Goal: Task Accomplishment & Management: Manage account settings

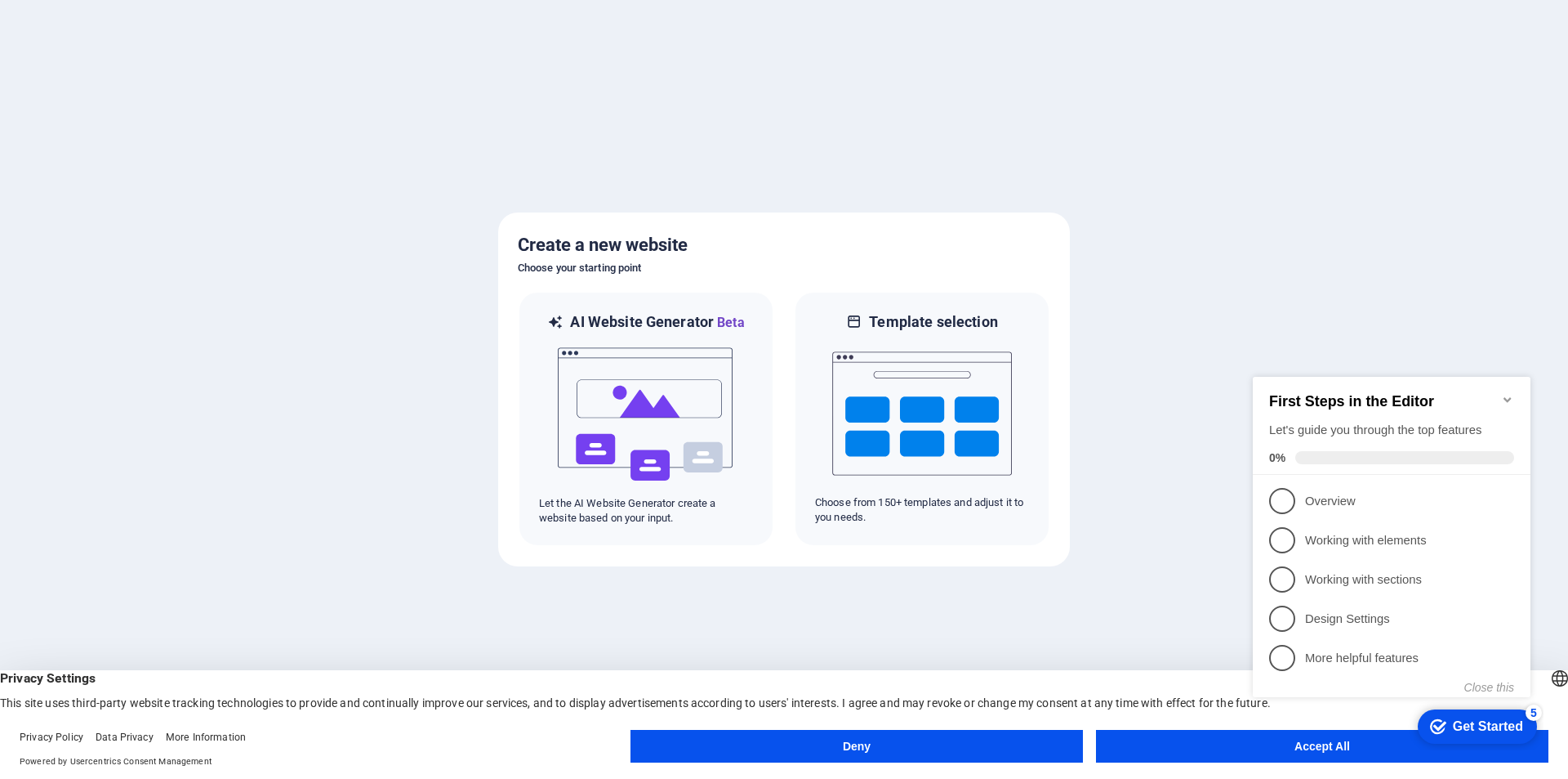
click at [1198, 740] on button "Accept All" at bounding box center [1322, 746] width 452 height 33
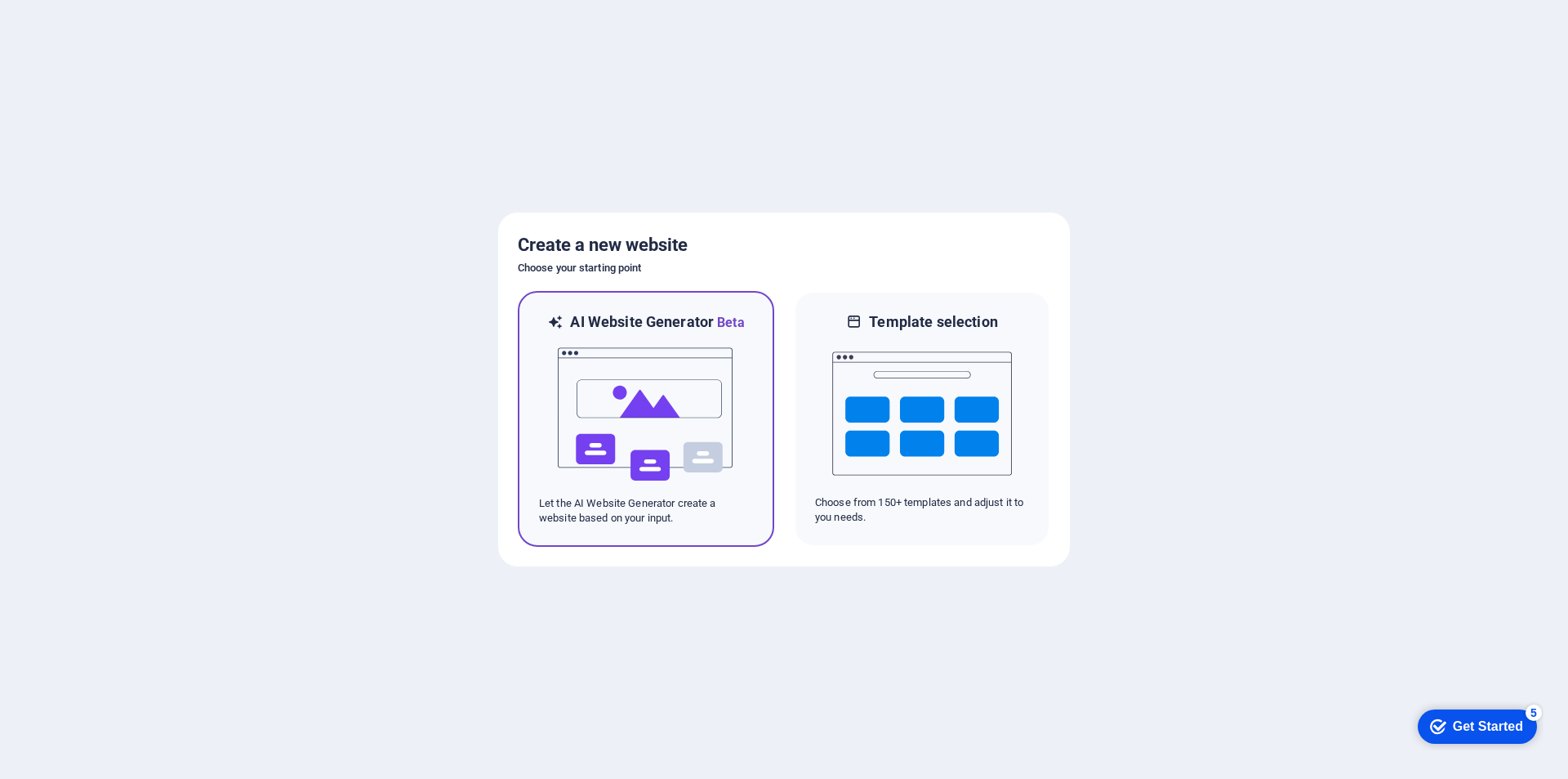
click at [657, 442] on img at bounding box center [645, 414] width 180 height 163
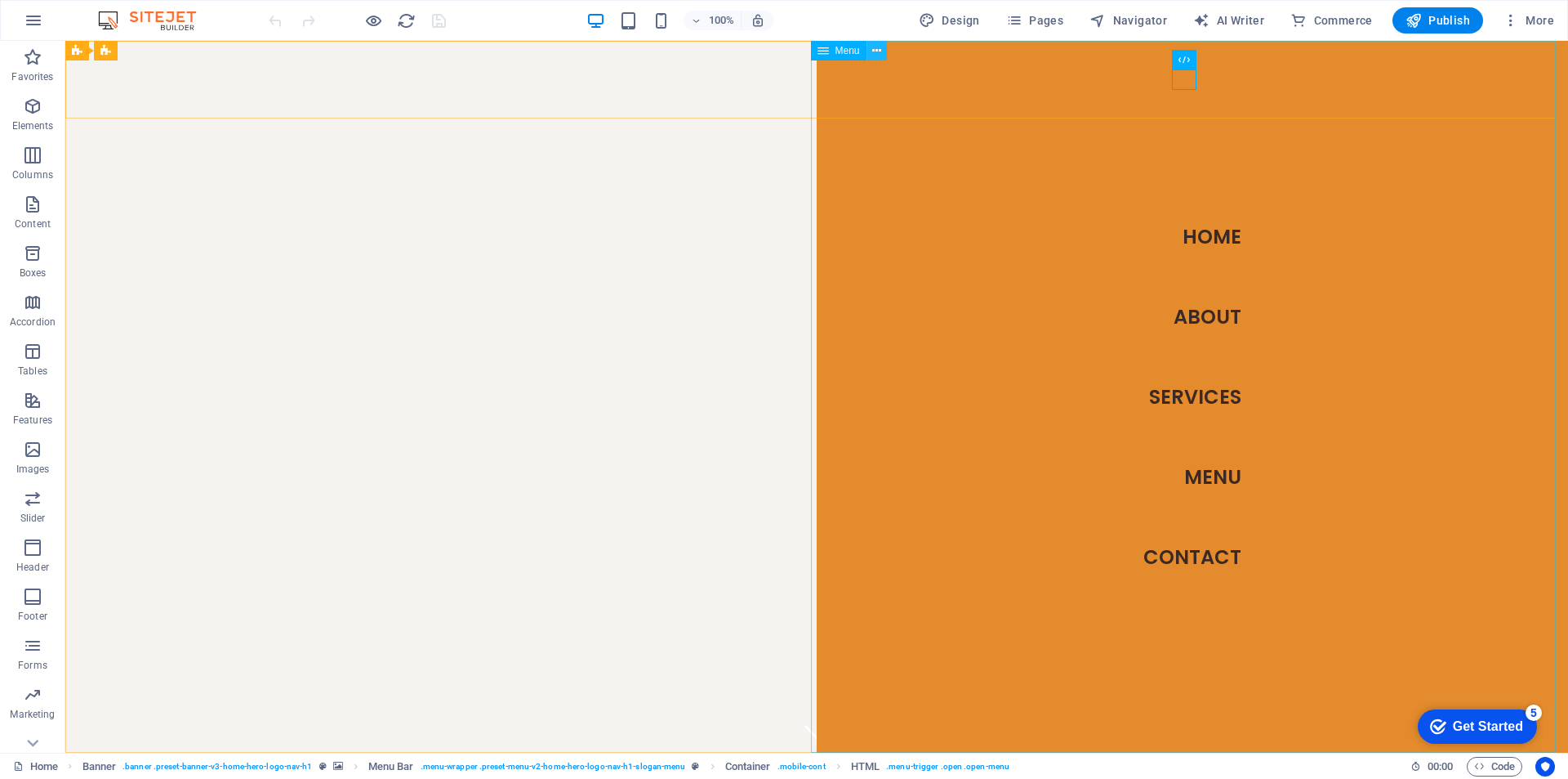
click at [877, 54] on icon at bounding box center [877, 51] width 9 height 17
click at [880, 56] on icon at bounding box center [877, 51] width 9 height 17
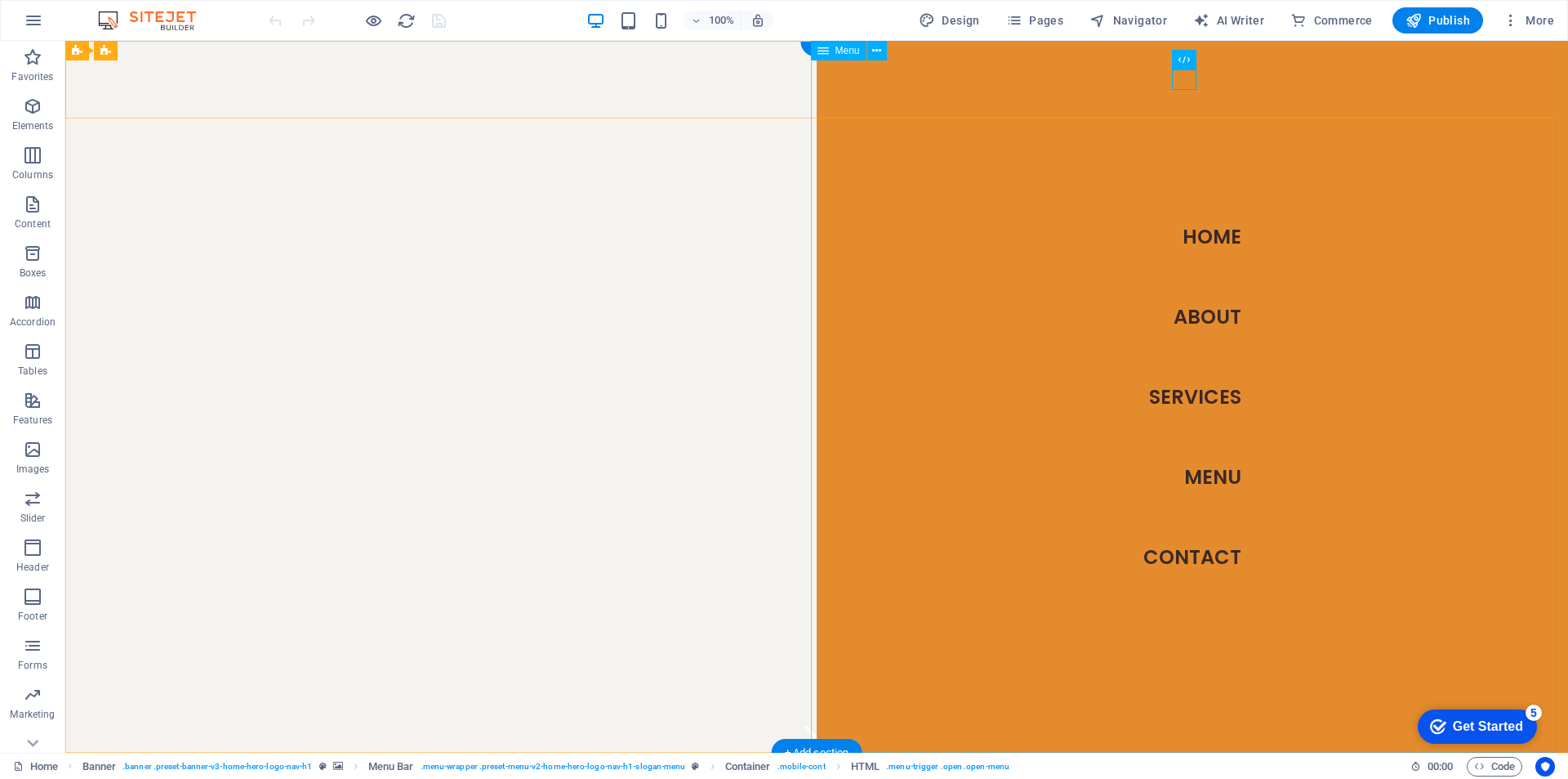
click at [1191, 473] on nav "Home About Services Menu Contact" at bounding box center [1192, 397] width 751 height 711
click at [1191, 473] on nav "Home About Services Menu Contact" at bounding box center [1192, 397] width 751 height 711
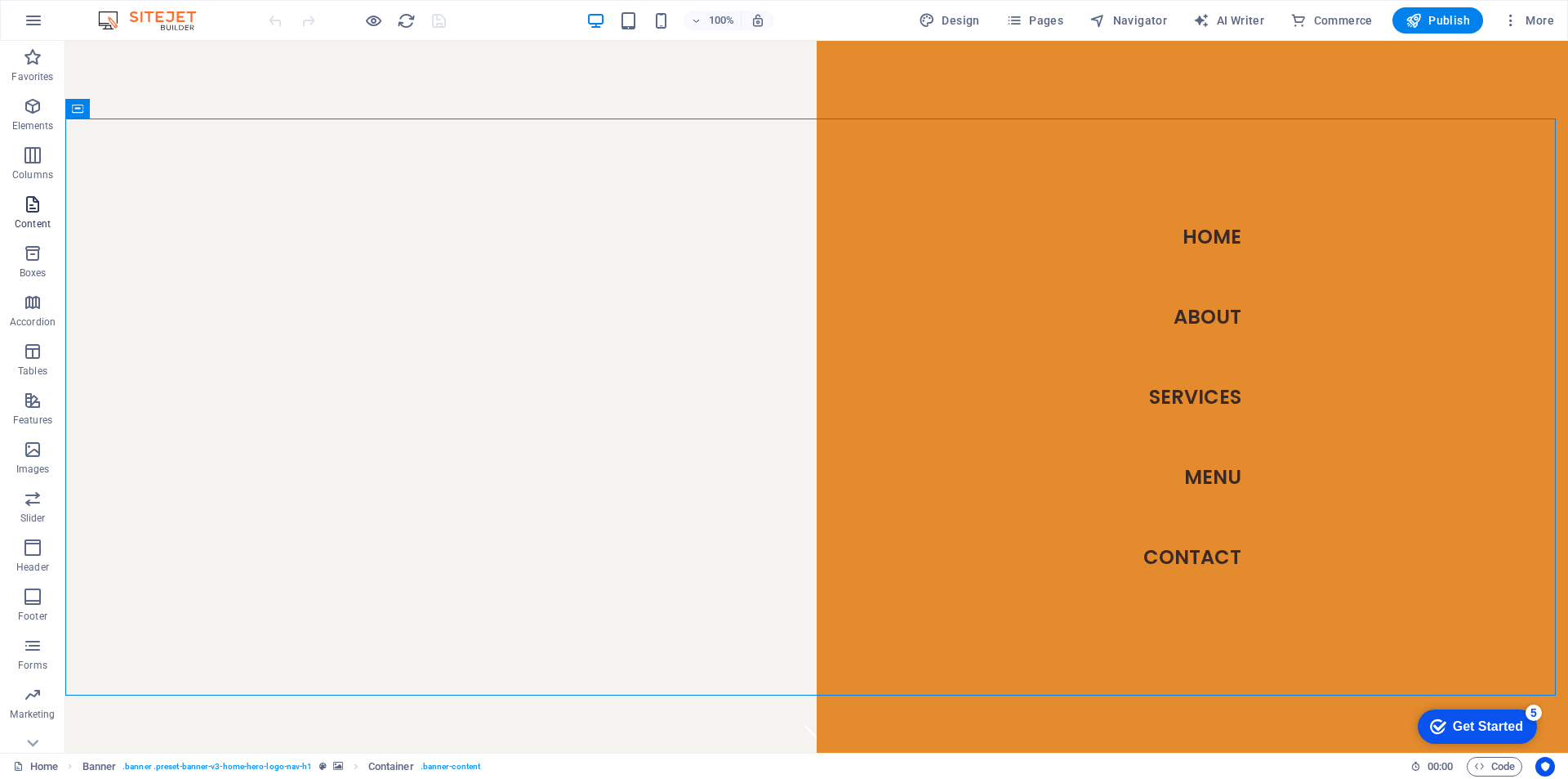
click at [21, 212] on span "Content" at bounding box center [33, 213] width 66 height 39
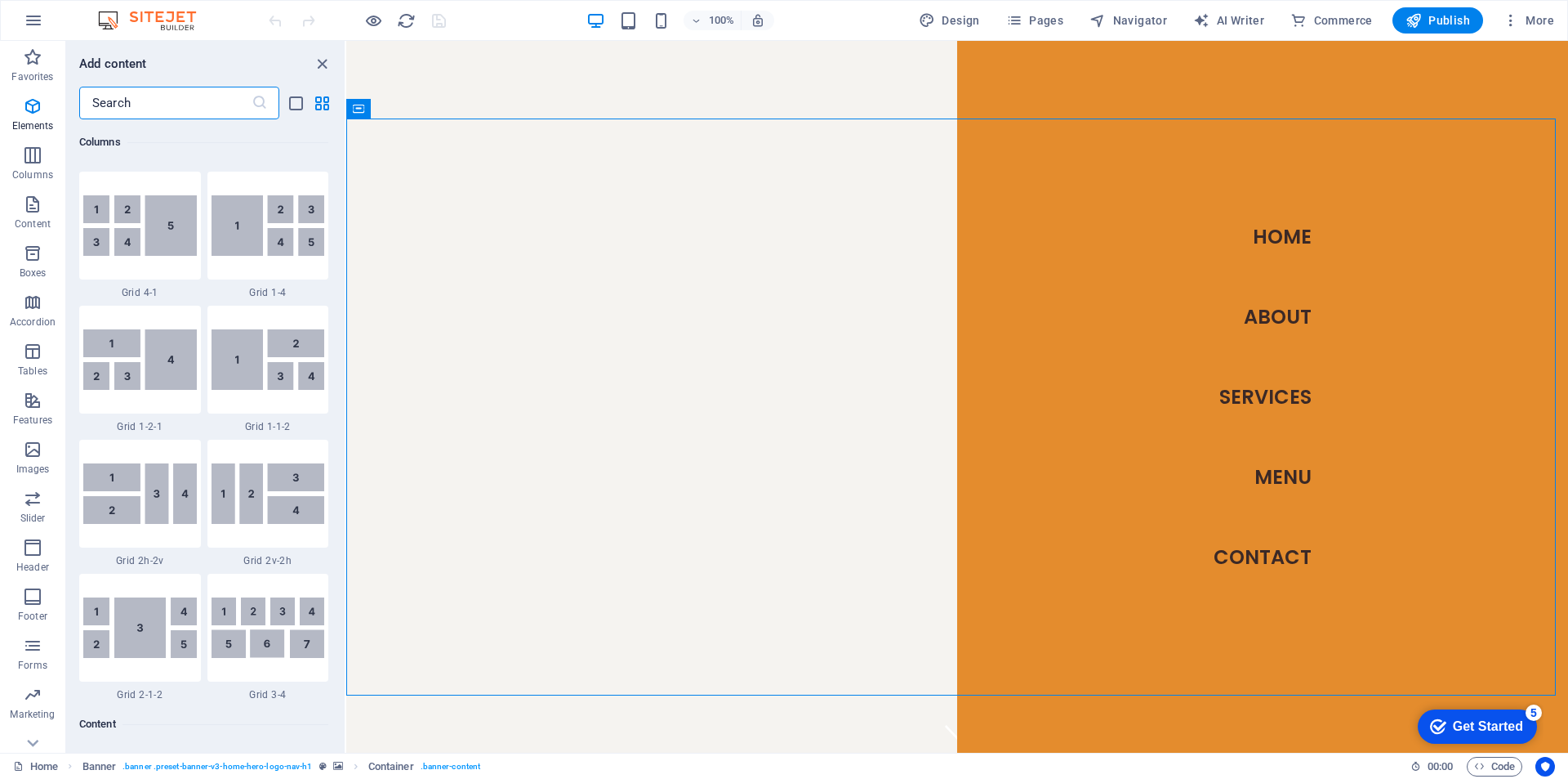
scroll to position [2859, 0]
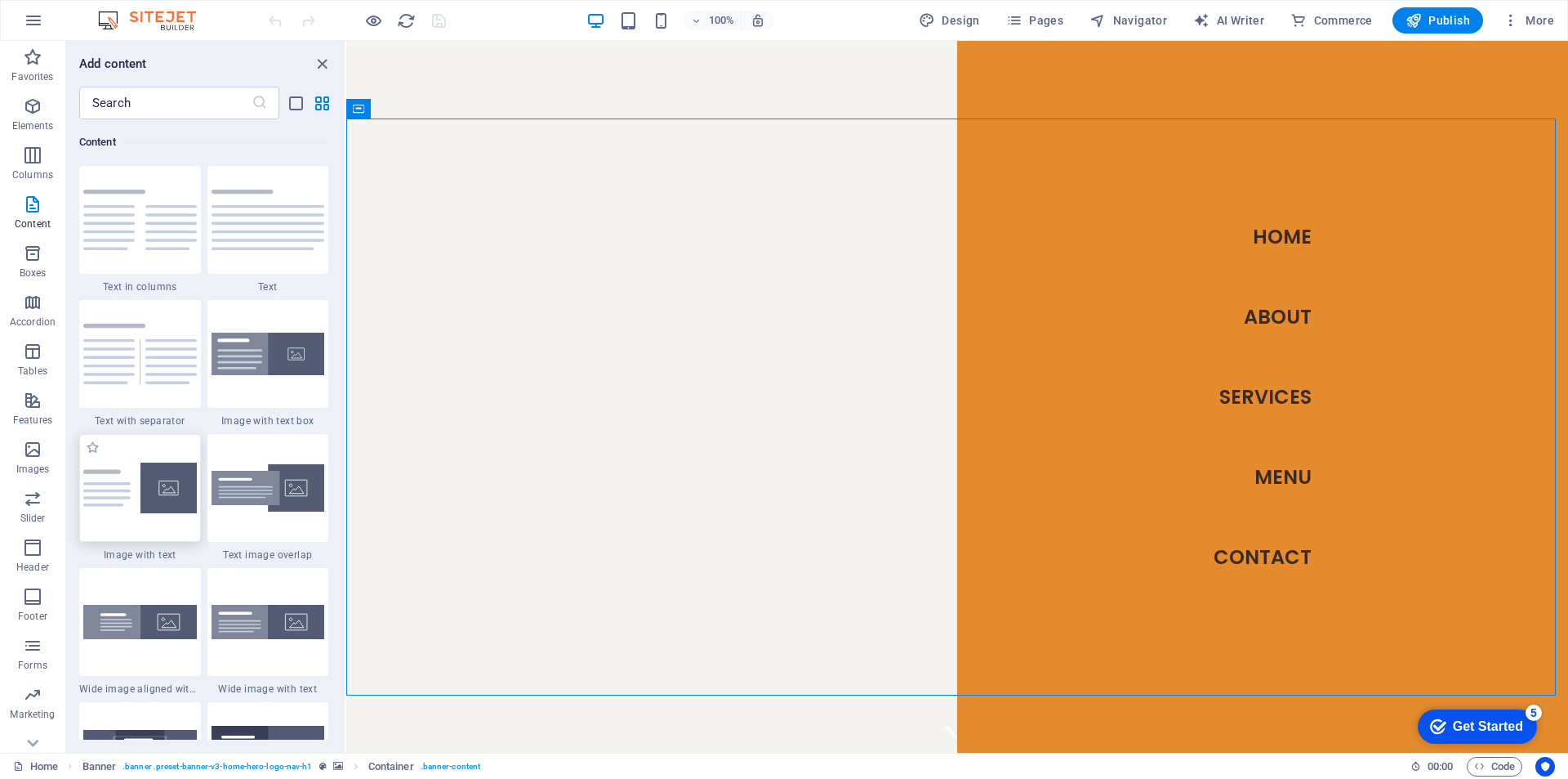
click at [150, 482] on img at bounding box center [139, 488] width 113 height 51
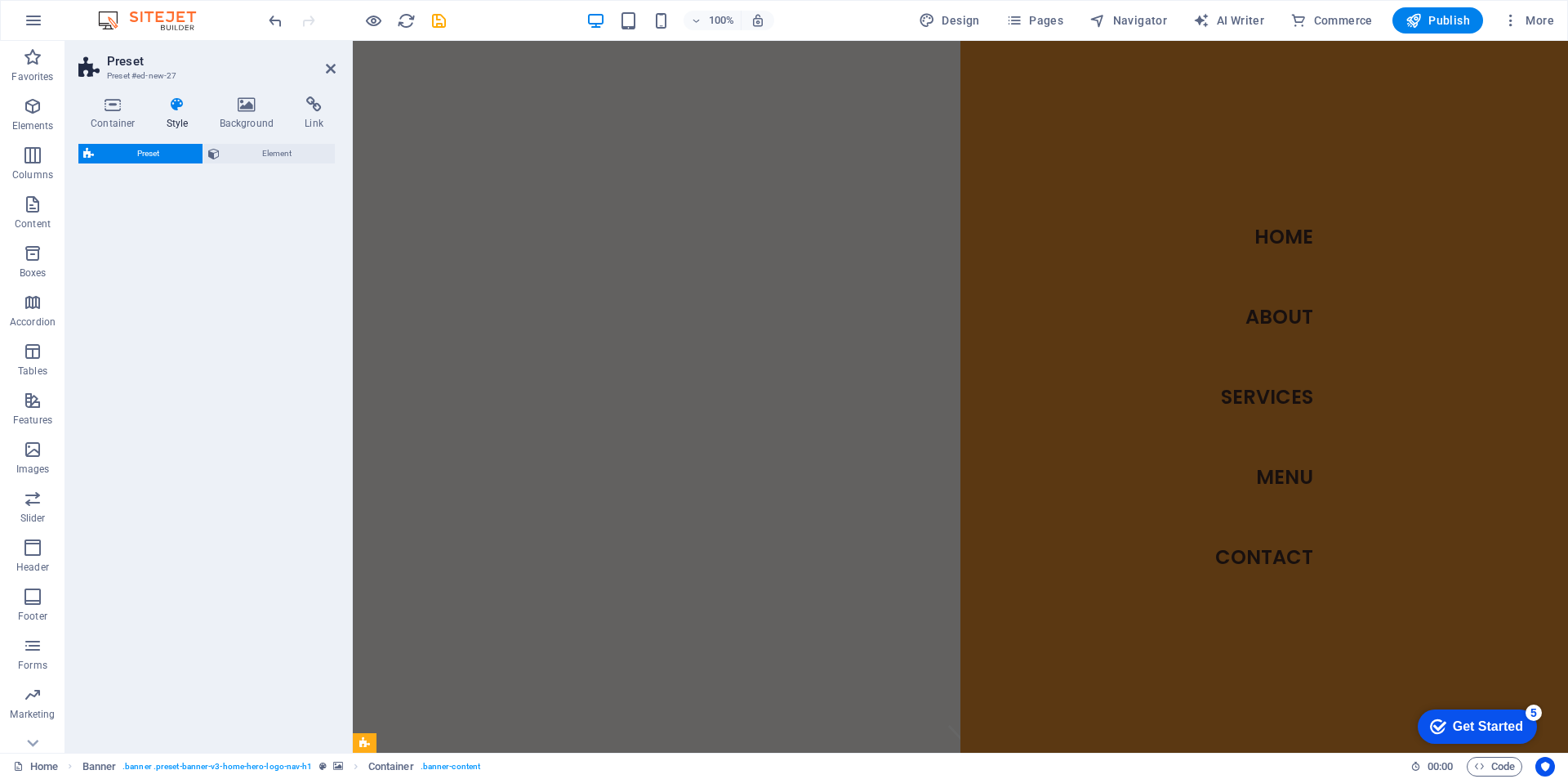
select select "rem"
select select "px"
select select "preset-text-with-image-v4-default"
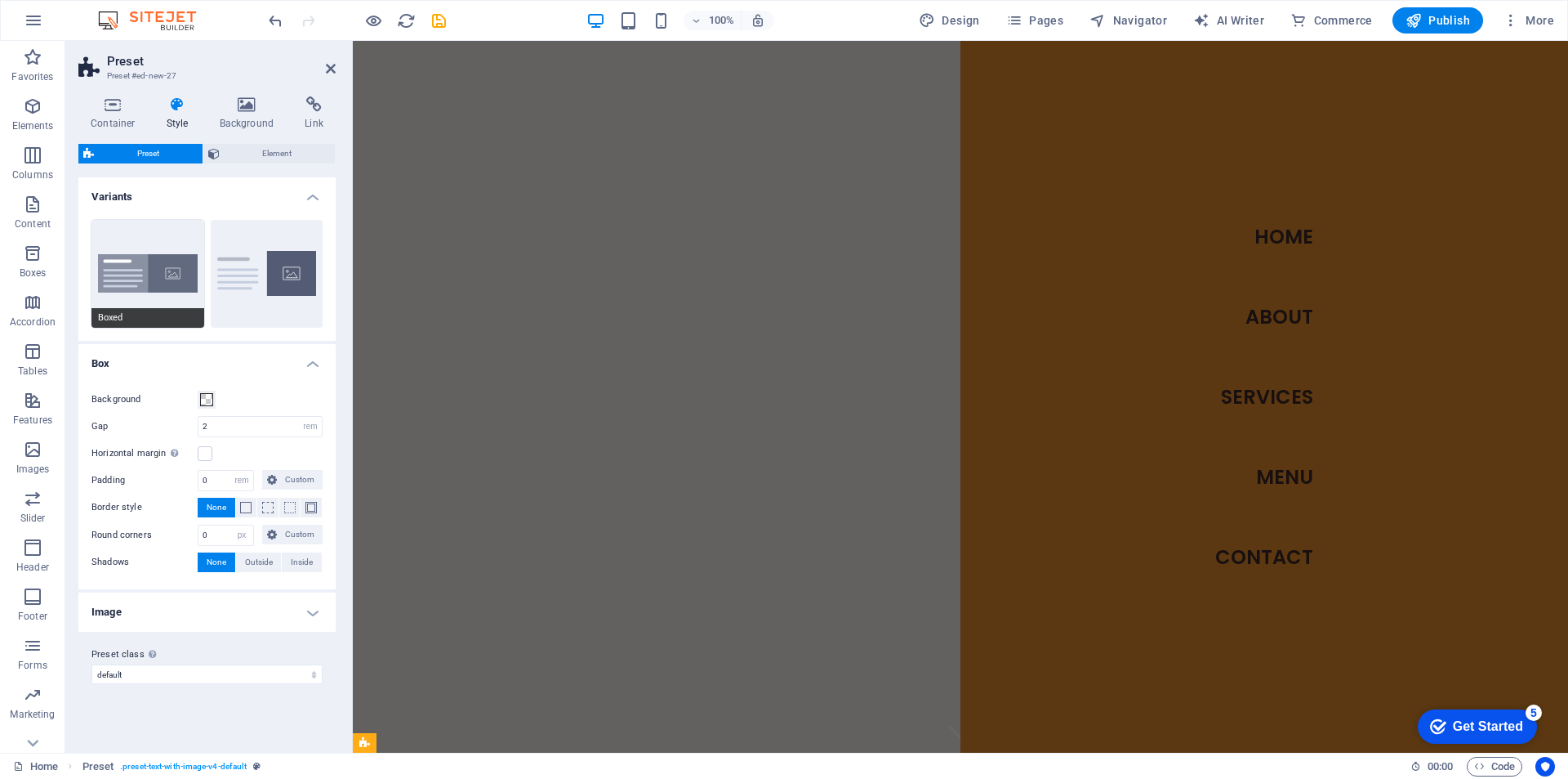
click at [162, 262] on button "Boxed" at bounding box center [148, 274] width 113 height 108
type input "0"
type input "2.5"
click at [209, 397] on span at bounding box center [206, 400] width 13 height 13
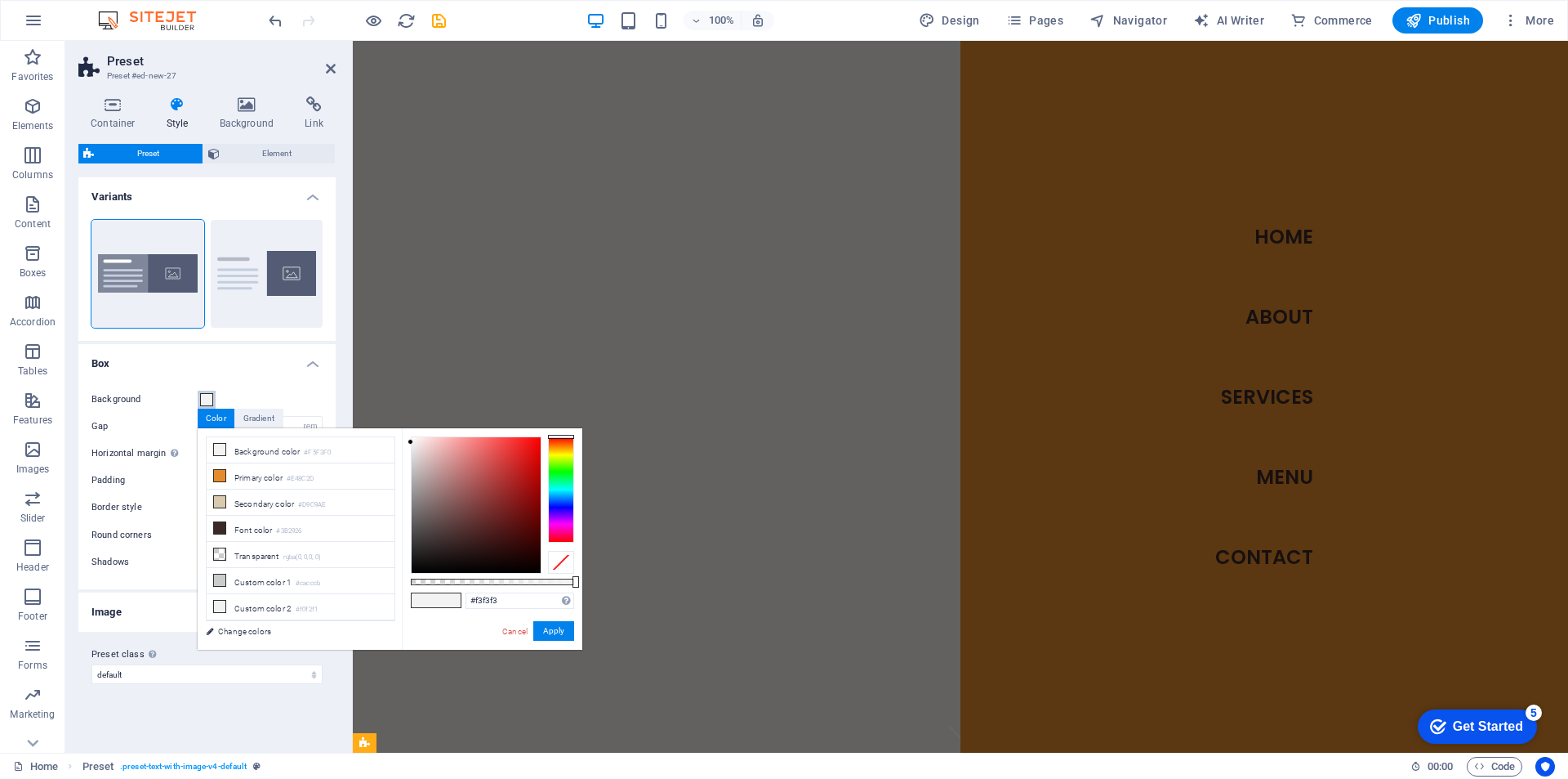
click at [209, 397] on span at bounding box center [206, 400] width 13 height 13
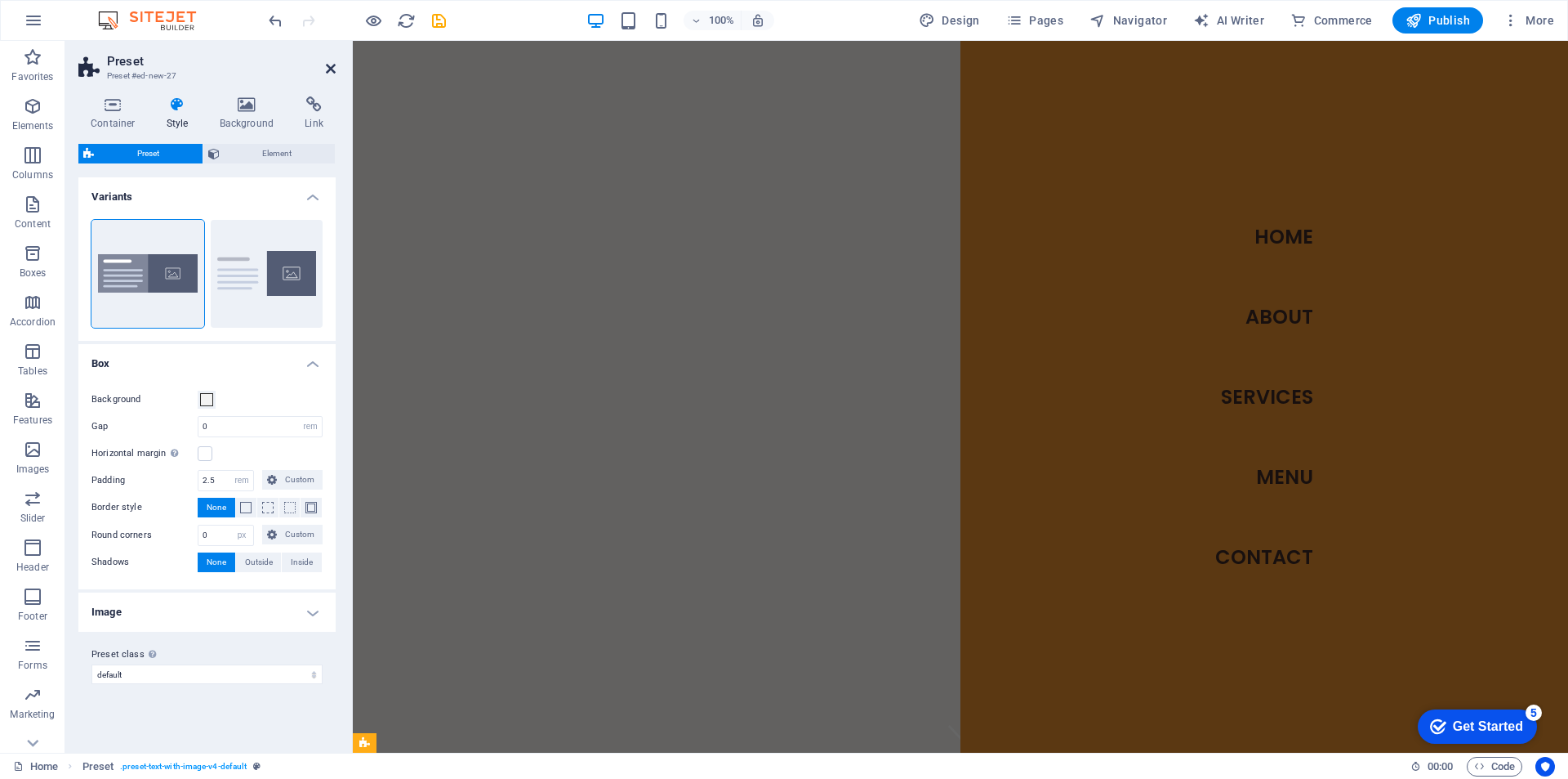
click at [329, 68] on icon at bounding box center [330, 68] width 10 height 13
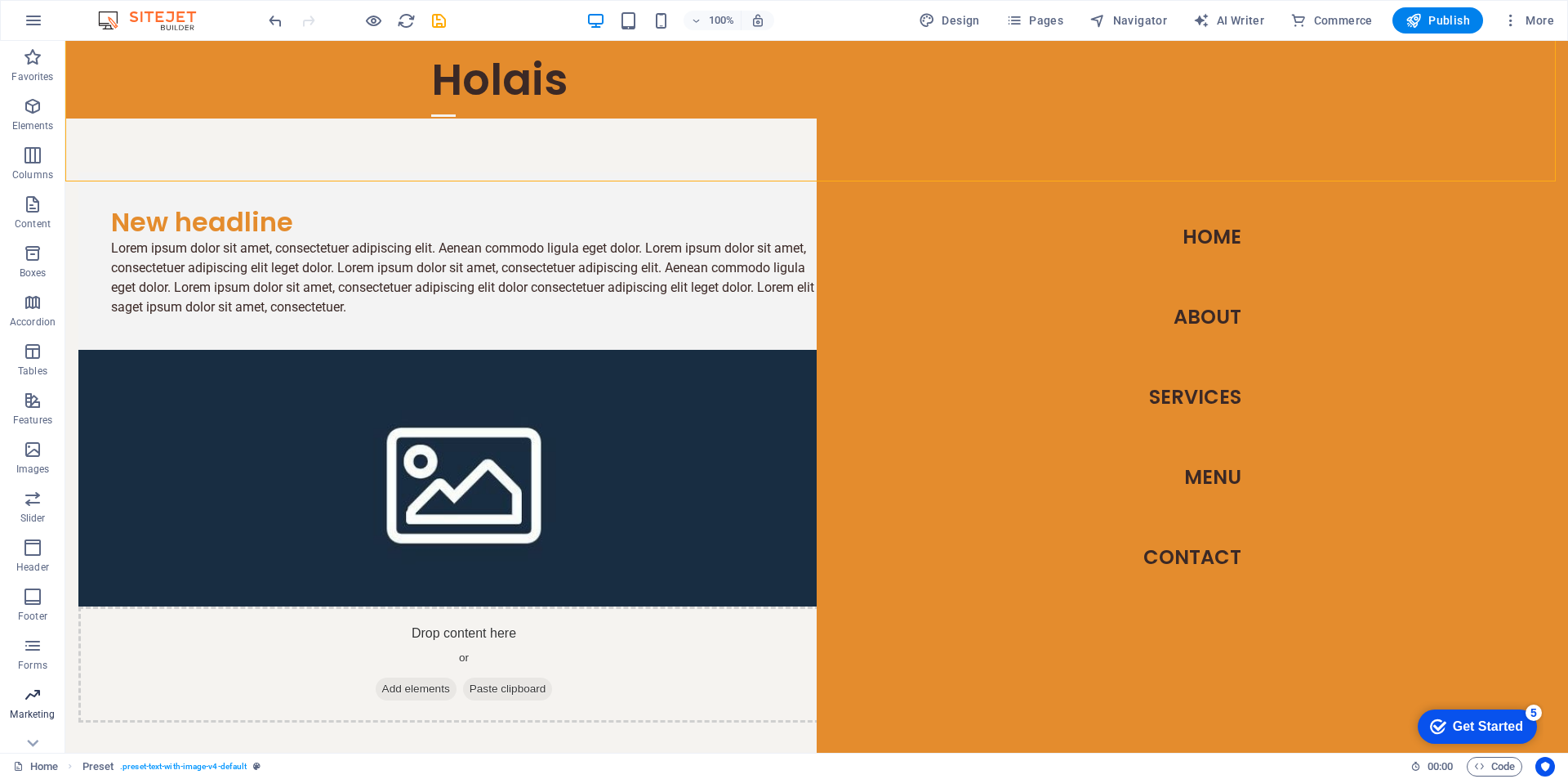
scroll to position [73, 0]
click at [27, 720] on icon "button" at bounding box center [32, 719] width 19 height 19
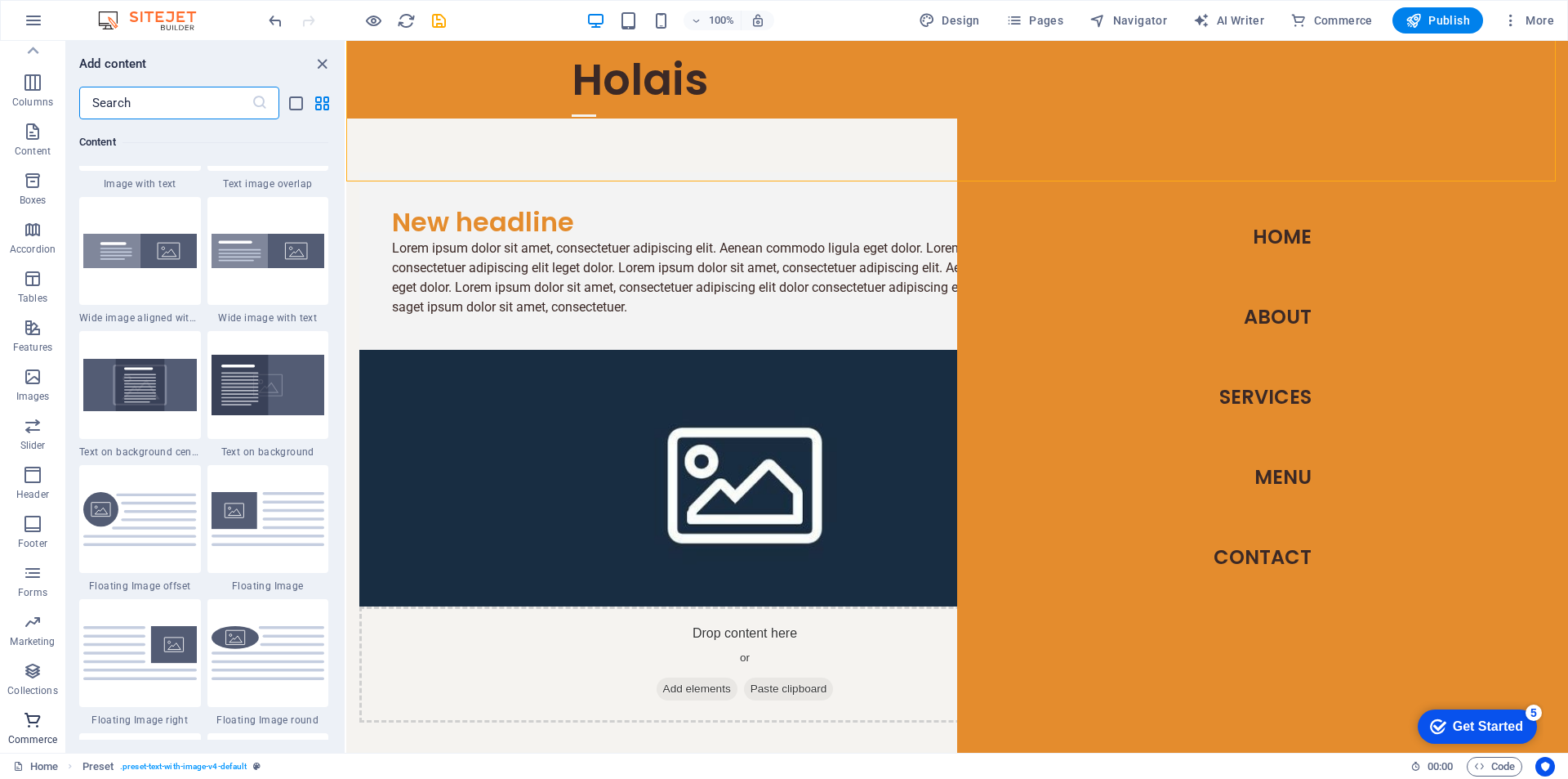
scroll to position [15744, 0]
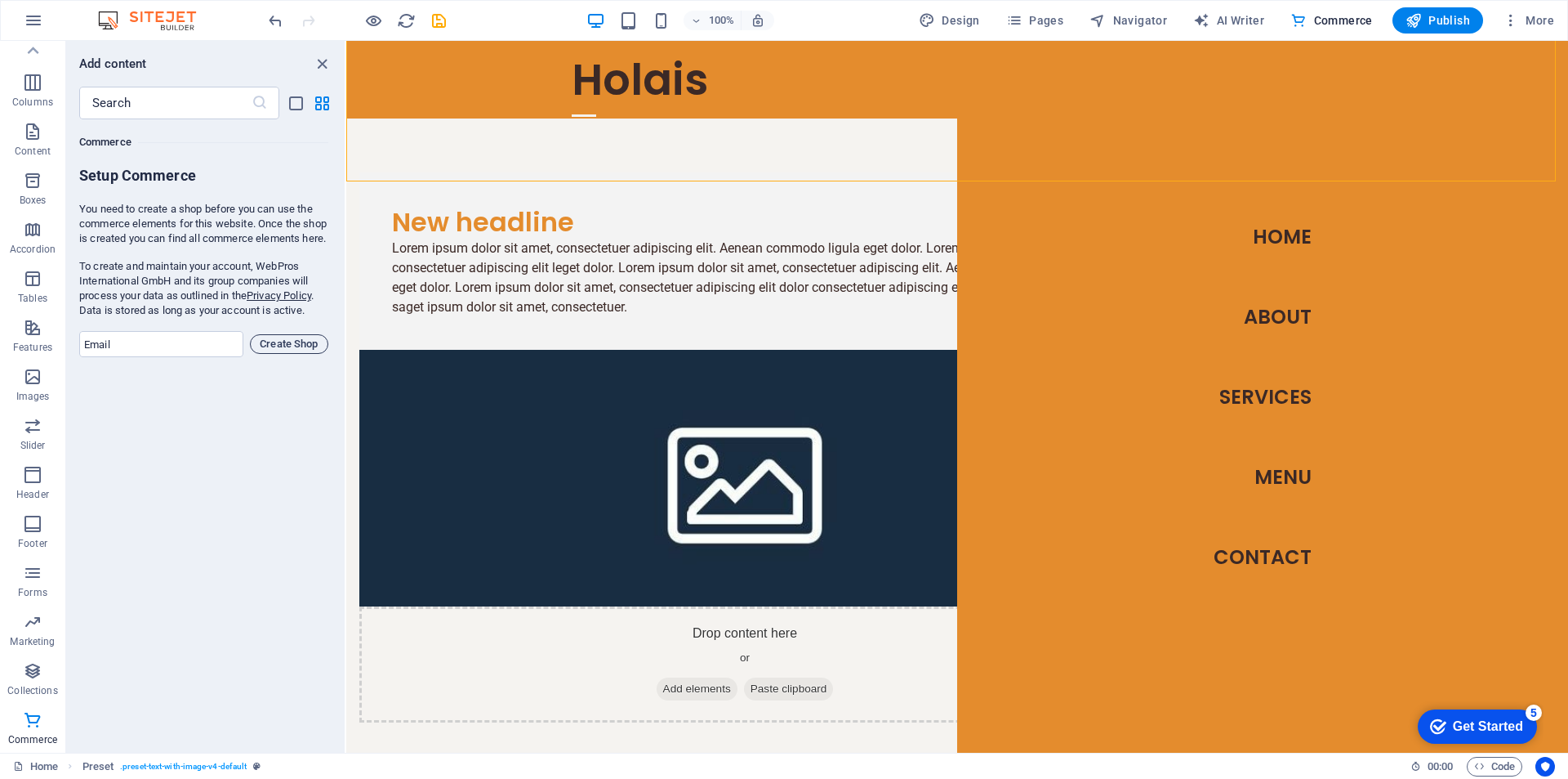
click at [286, 354] on span "Create Shop" at bounding box center [289, 343] width 64 height 19
click at [190, 355] on input "email" at bounding box center [161, 344] width 164 height 26
click at [119, 515] on div "Favorites 1 Star Headline 1 Star Container Elements 1 Star Headline 1 Star Text…" at bounding box center [205, 430] width 278 height 620
drag, startPoint x: 260, startPoint y: 280, endPoint x: 304, endPoint y: 284, distance: 44.2
click at [304, 284] on p "To create and maintain your account, WebPros International GmbH and its group c…" at bounding box center [203, 288] width 249 height 58
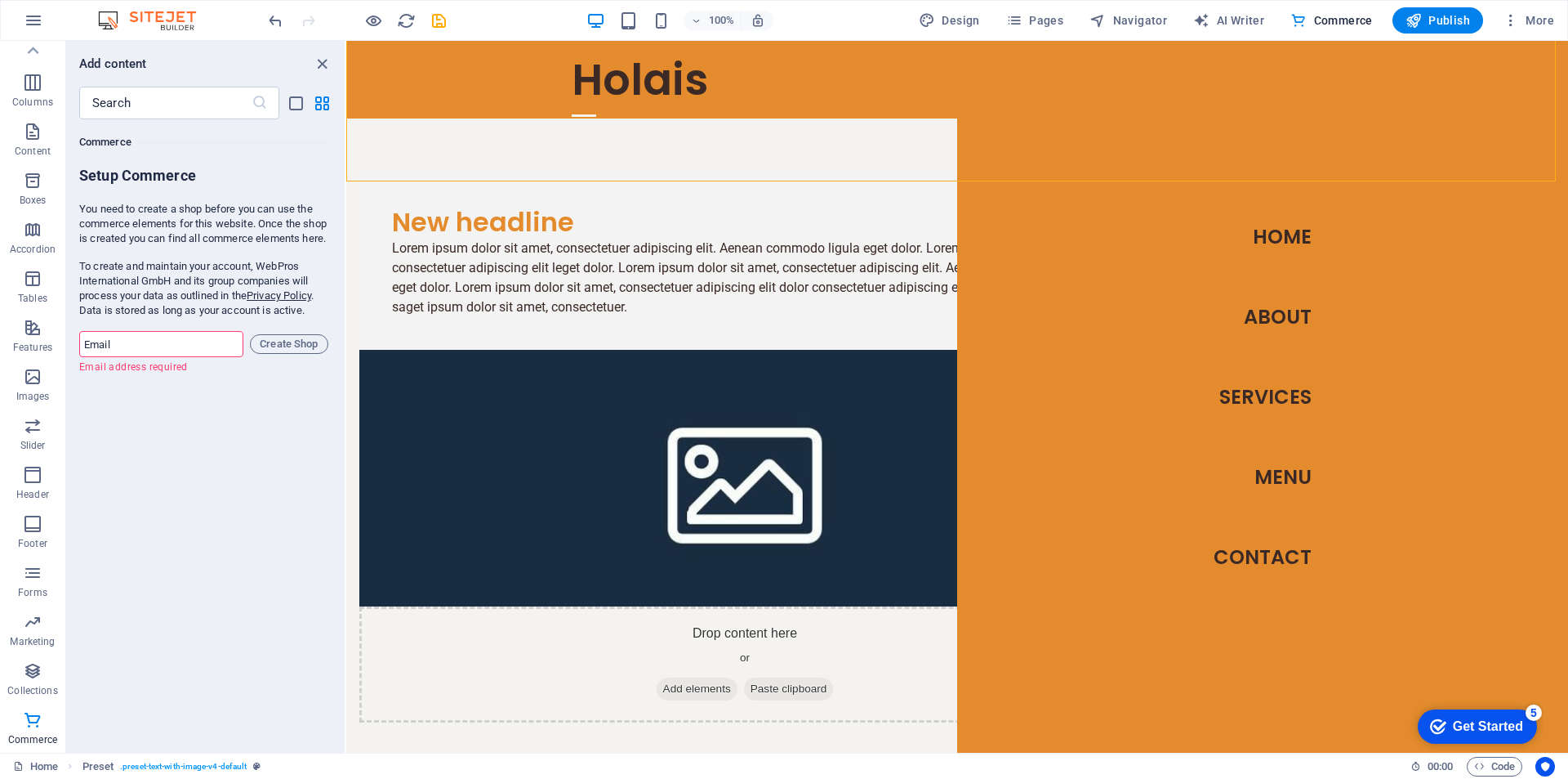
click at [200, 216] on p "You need to create a shop before you can use the commerce elements for this web…" at bounding box center [203, 223] width 249 height 44
click at [1347, 16] on span "Commerce" at bounding box center [1331, 20] width 82 height 16
click at [288, 109] on icon "list-view" at bounding box center [295, 103] width 19 height 19
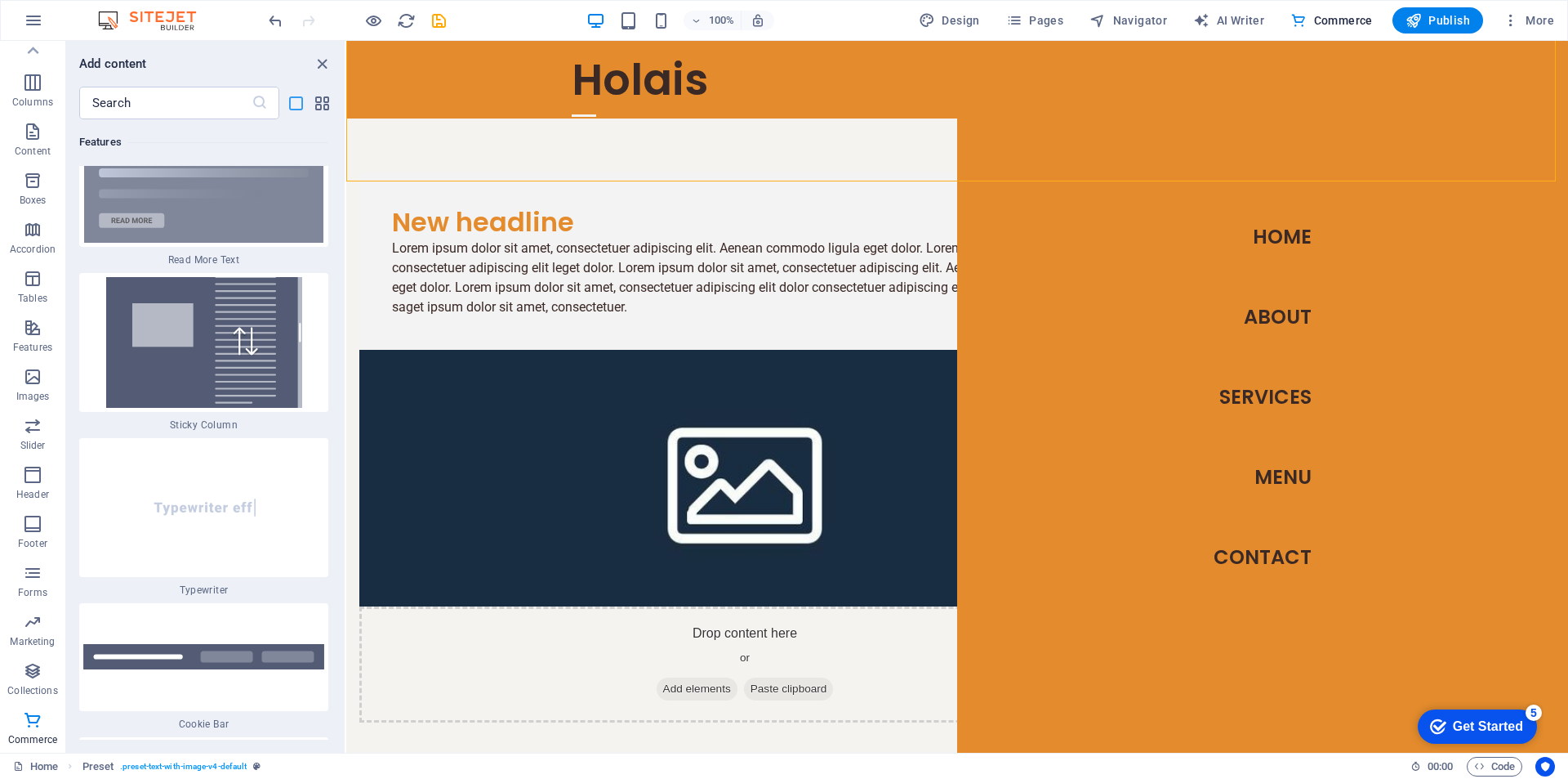
scroll to position [35328, 0]
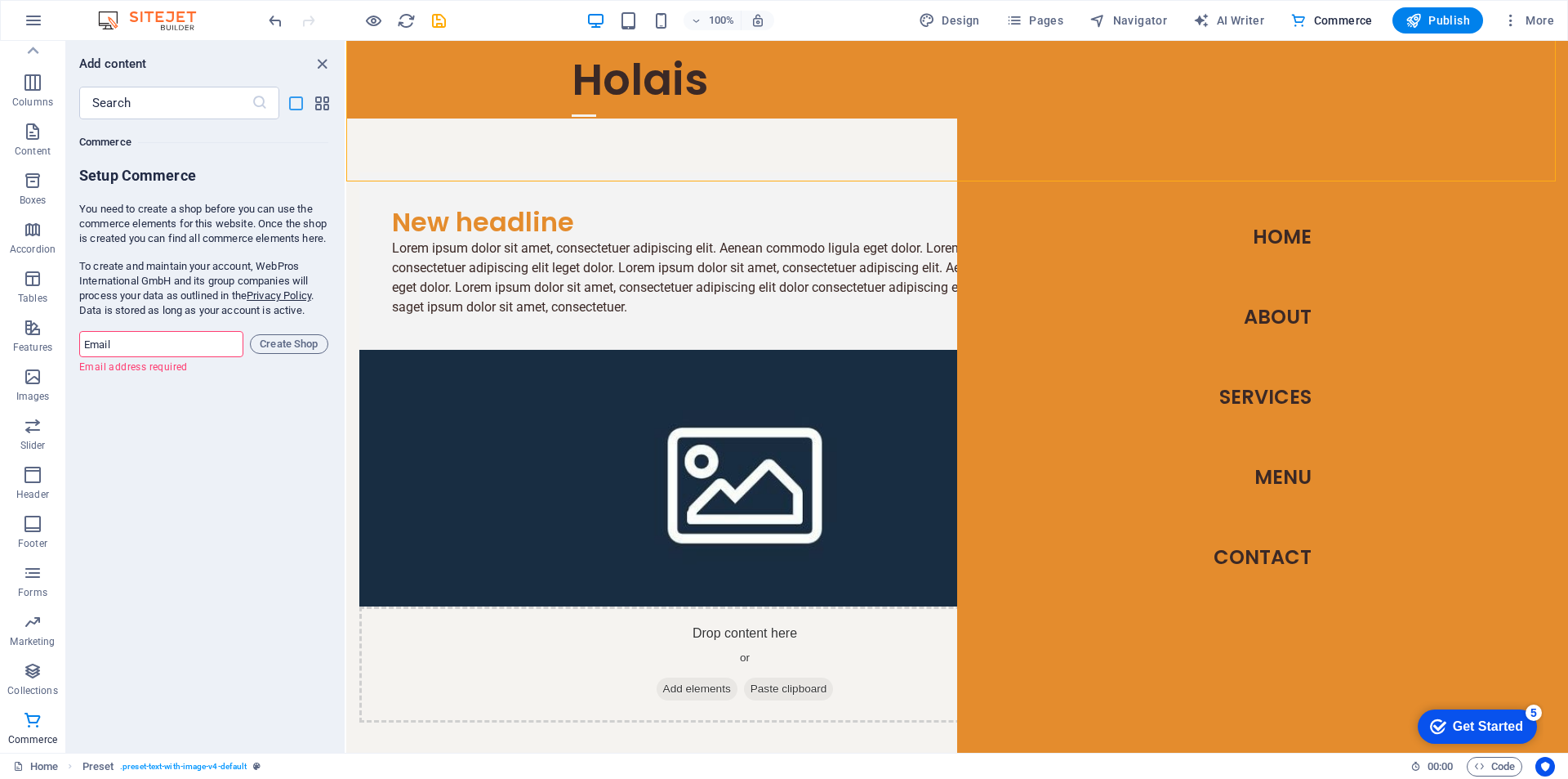
click at [300, 101] on icon "list-view" at bounding box center [295, 103] width 19 height 19
click at [316, 97] on icon "grid-view" at bounding box center [322, 103] width 19 height 19
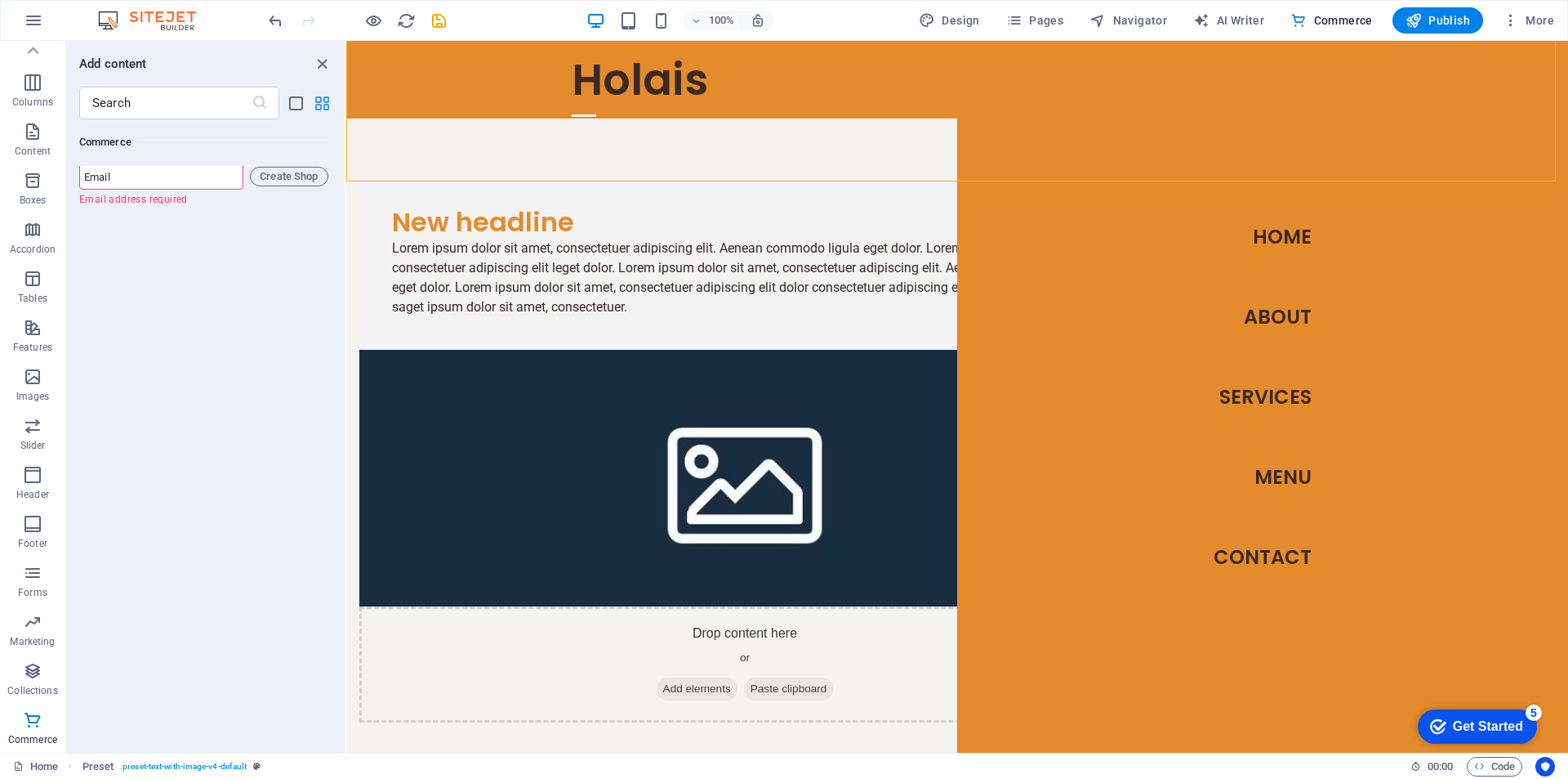
scroll to position [15744, 0]
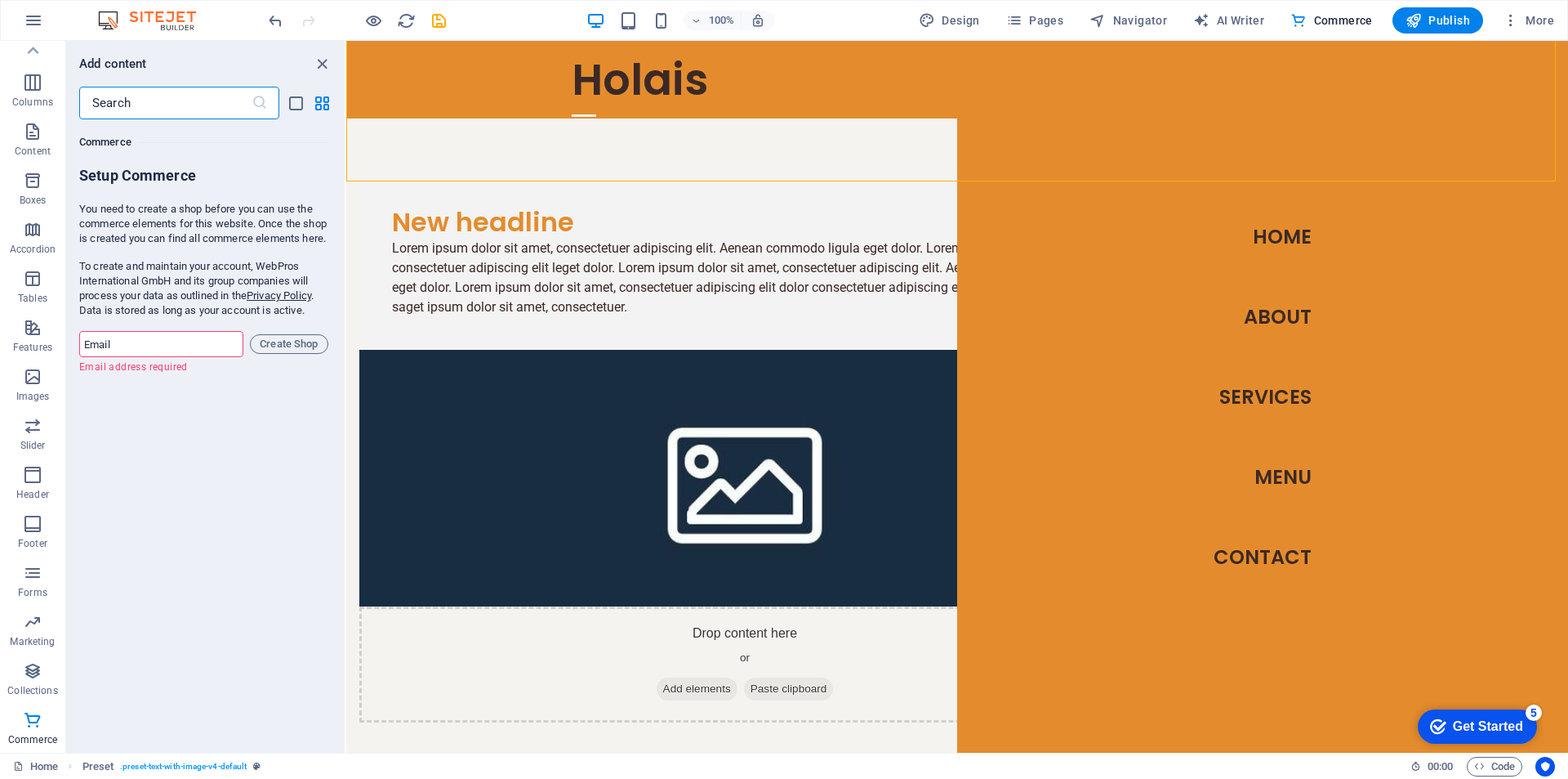
click at [246, 101] on input "text" at bounding box center [165, 103] width 172 height 33
click at [181, 172] on h6 "Setup Commerce" at bounding box center [203, 177] width 249 height 23
click at [142, 357] on input "email" at bounding box center [161, 344] width 164 height 26
click at [105, 523] on div "Favorites 1 Star Headline 1 Star Container Elements 1 Star Headline 1 Star Text…" at bounding box center [205, 430] width 278 height 620
click at [30, 435] on span "Slider" at bounding box center [33, 435] width 66 height 39
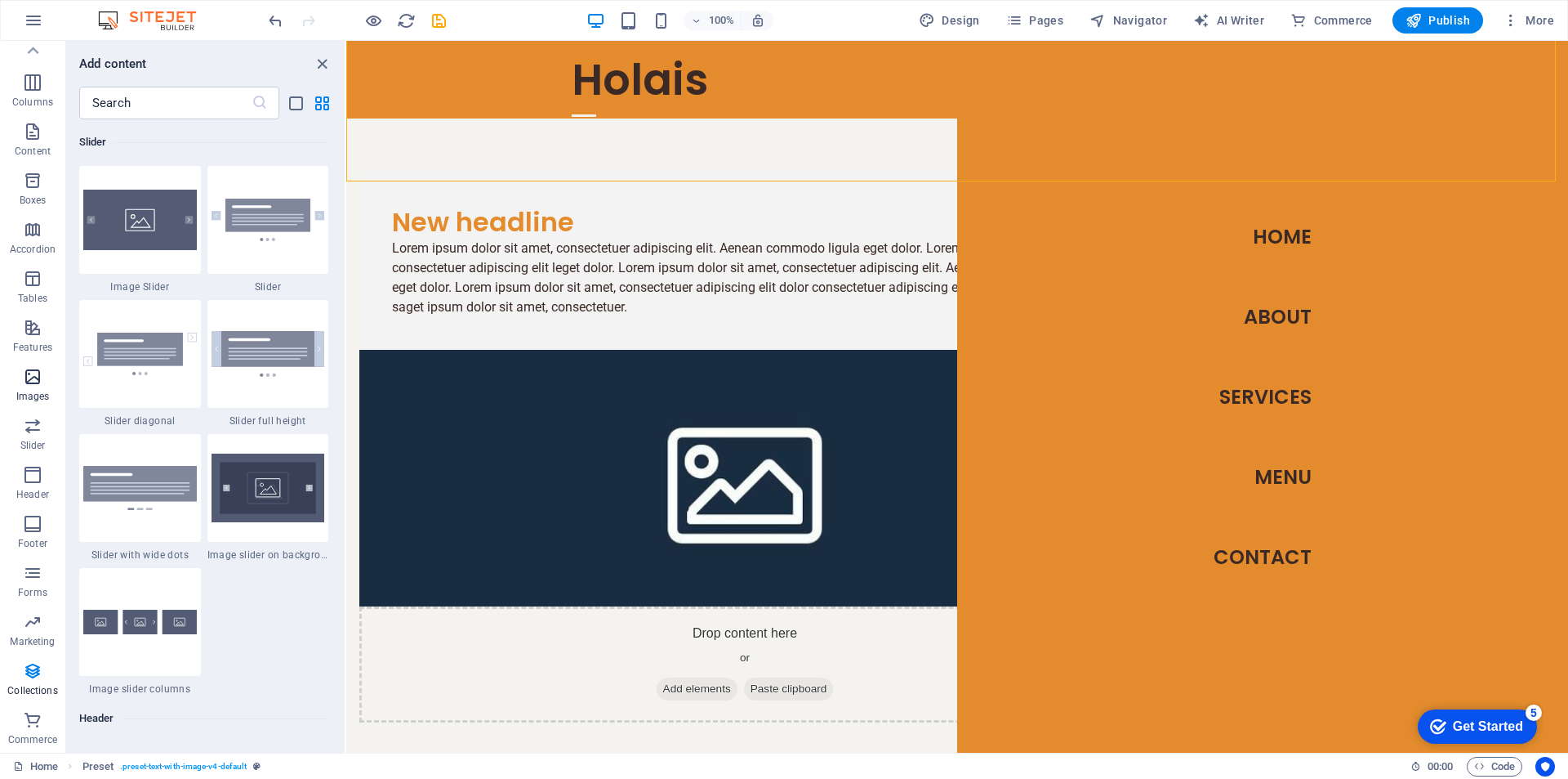
click at [21, 385] on span "Images" at bounding box center [33, 386] width 66 height 39
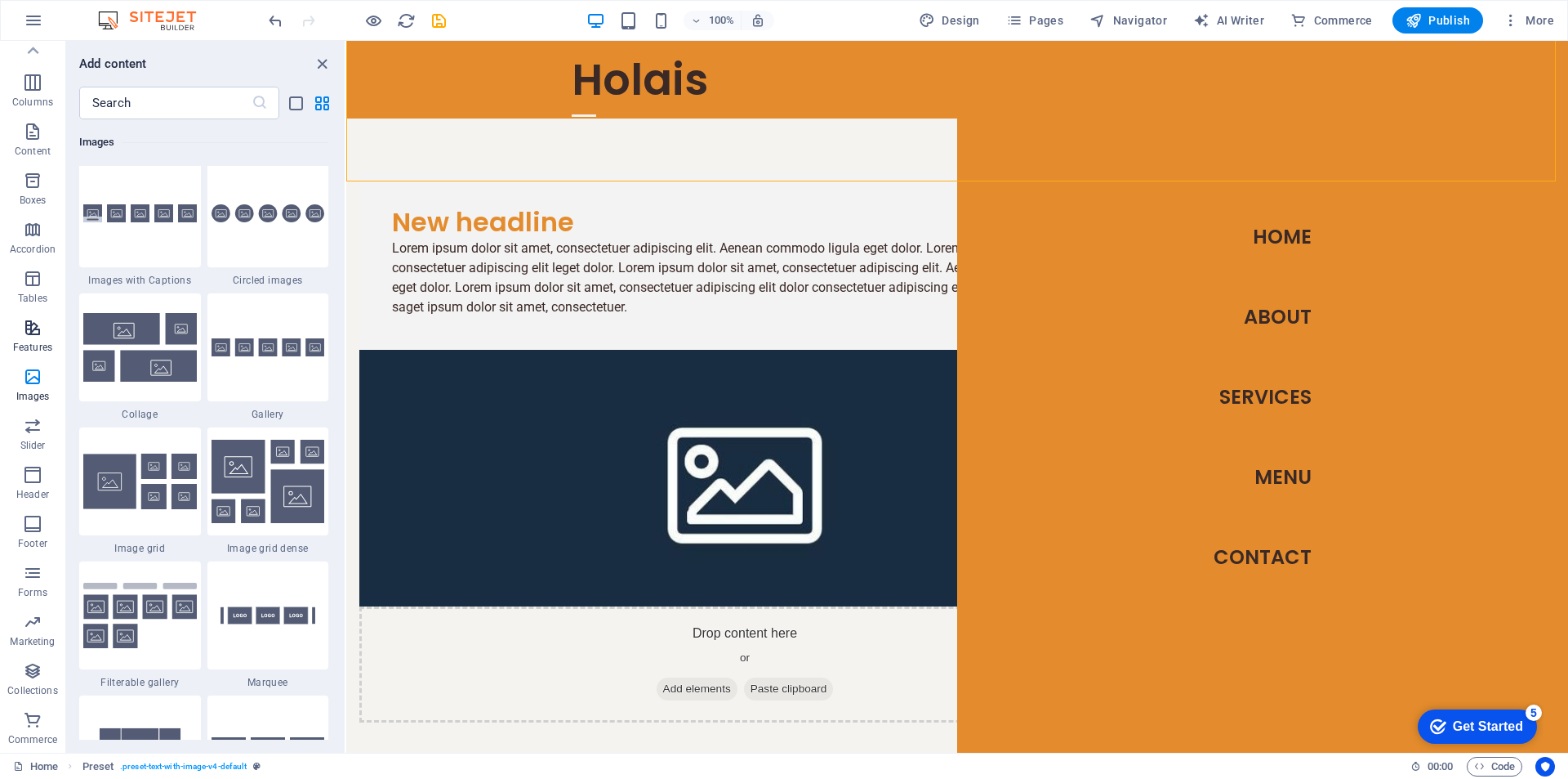
scroll to position [8284, 0]
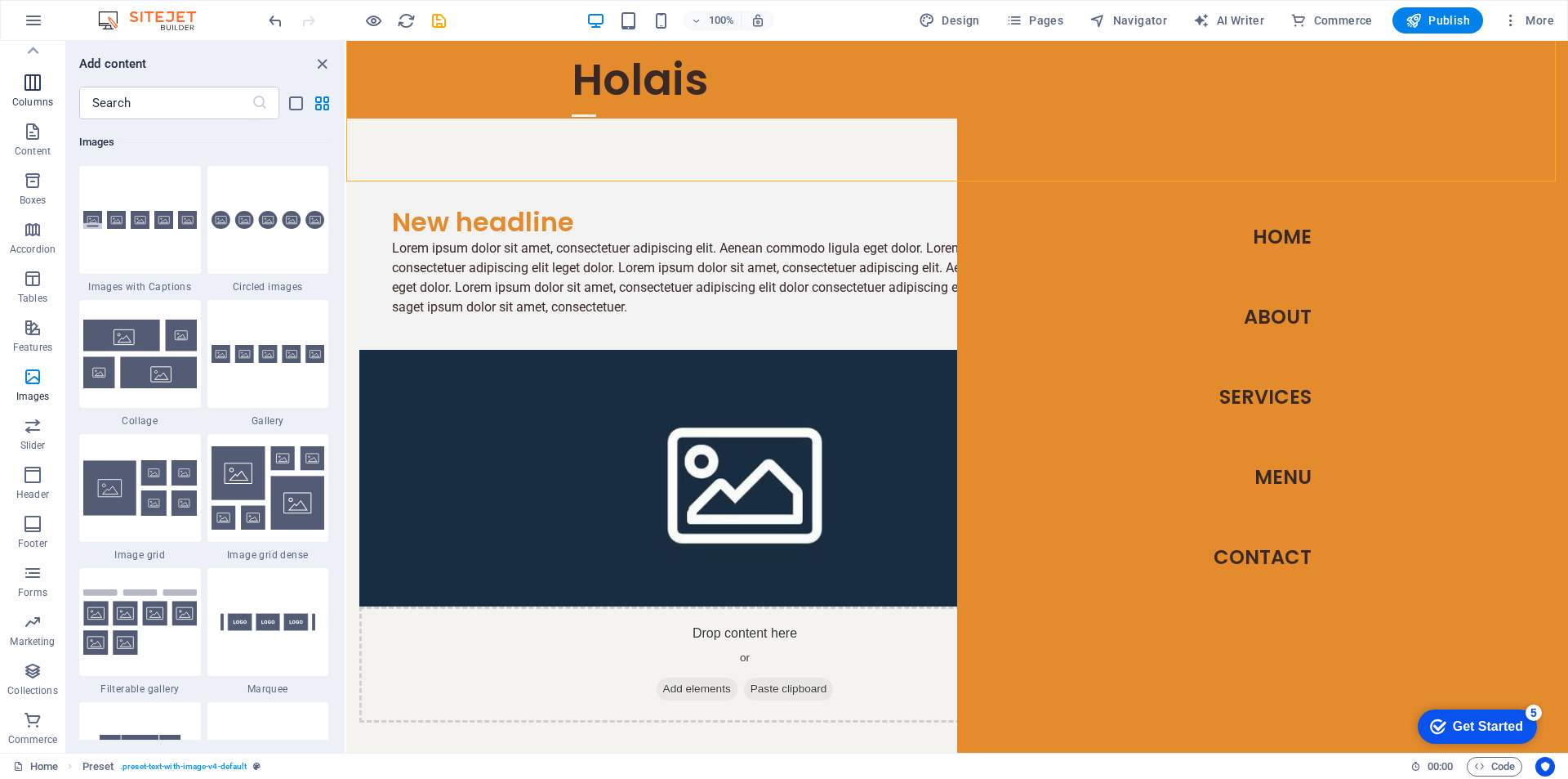
click at [23, 78] on icon "button" at bounding box center [32, 82] width 19 height 19
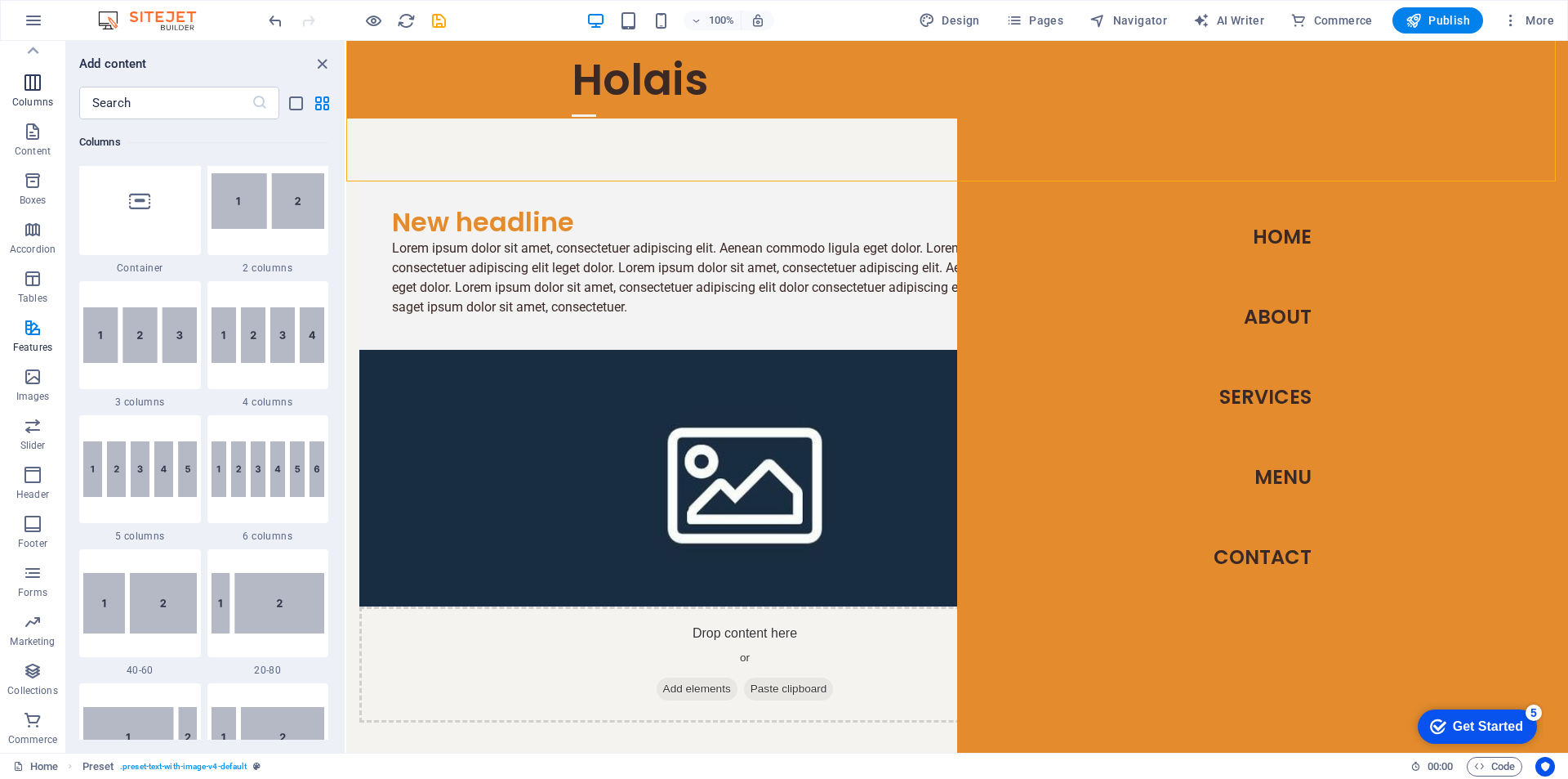
scroll to position [0, 0]
click at [23, 105] on icon "button" at bounding box center [32, 106] width 19 height 19
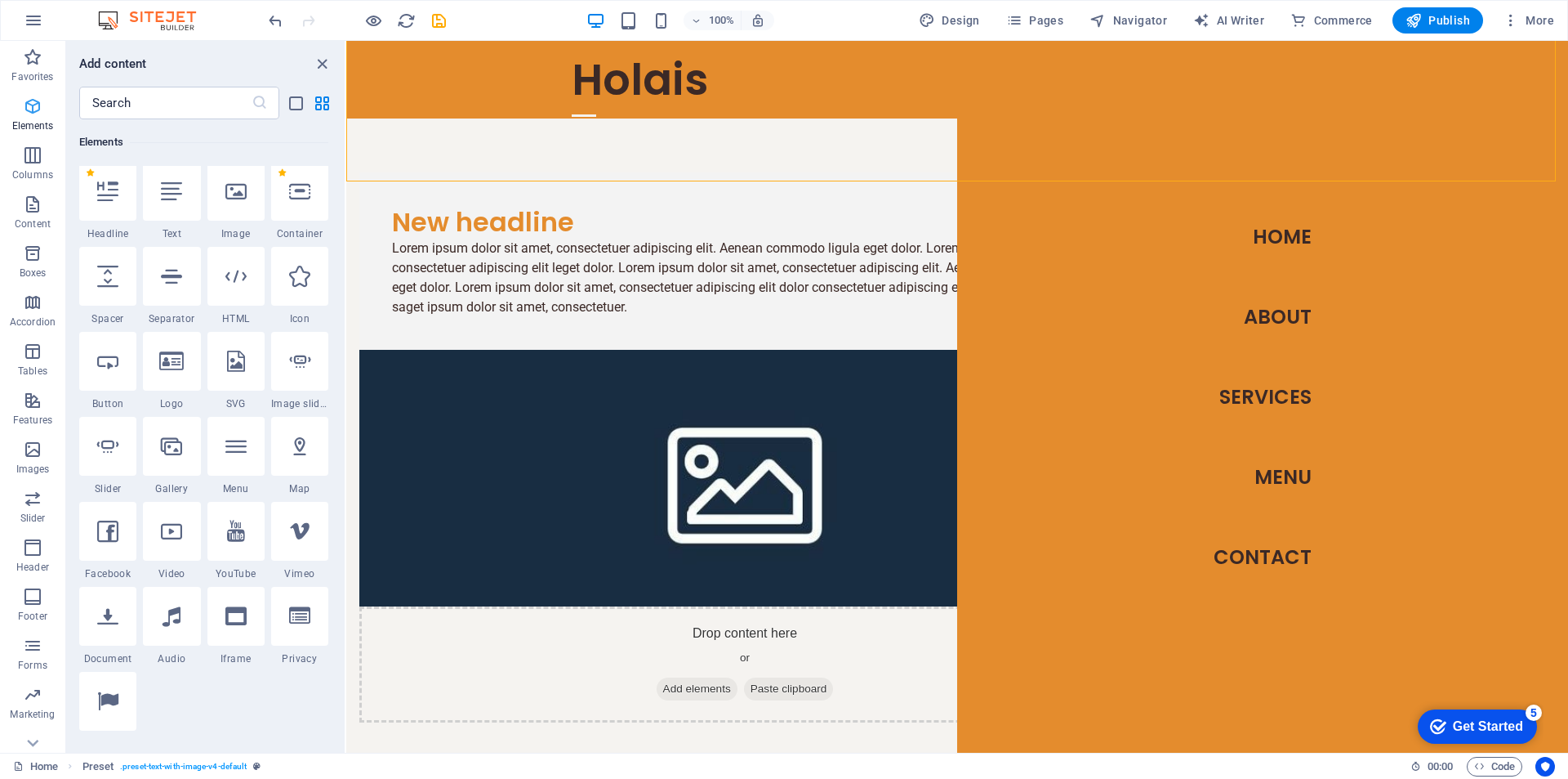
scroll to position [174, 0]
click at [31, 214] on span "Content" at bounding box center [33, 213] width 66 height 39
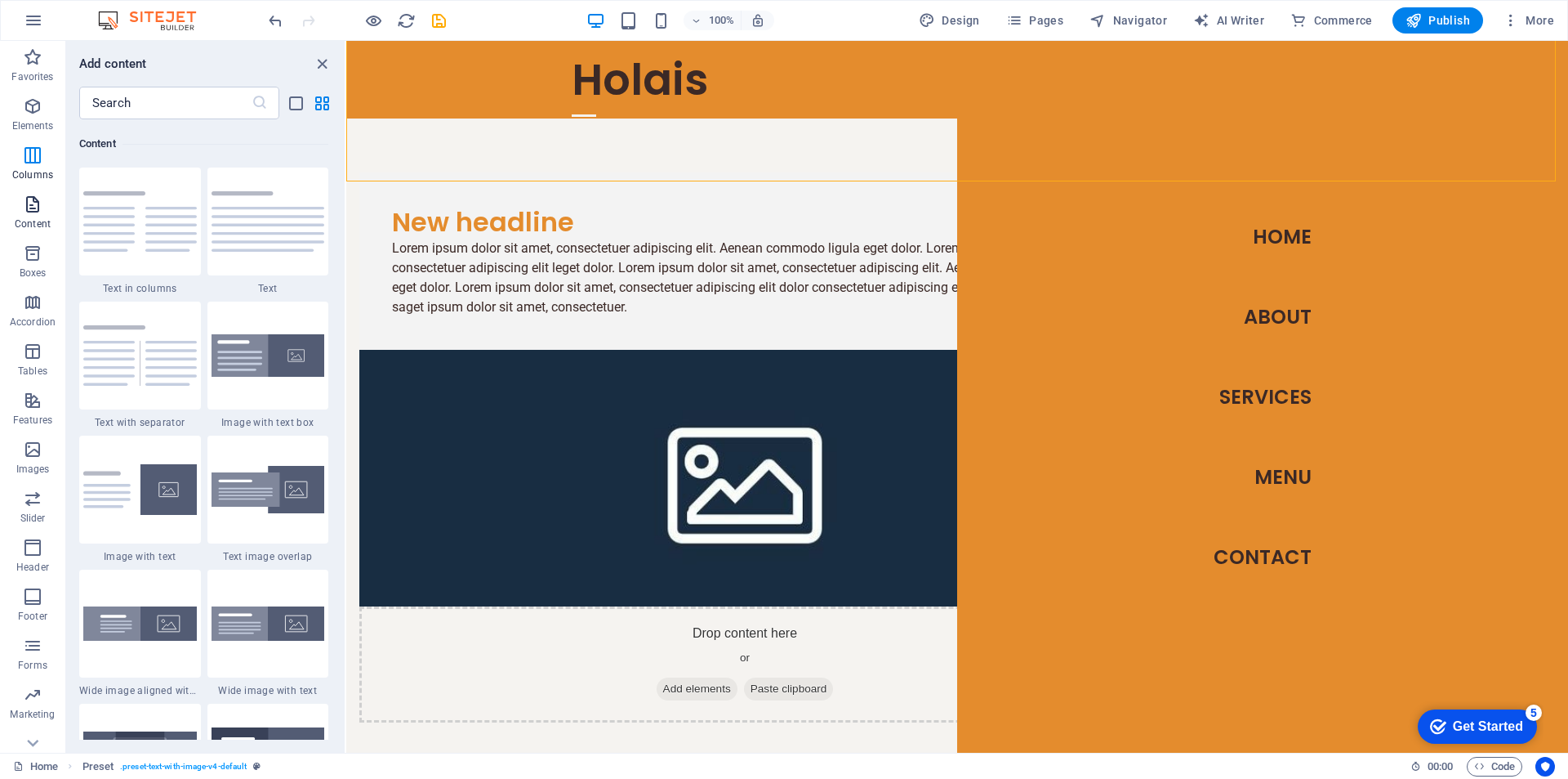
scroll to position [2859, 0]
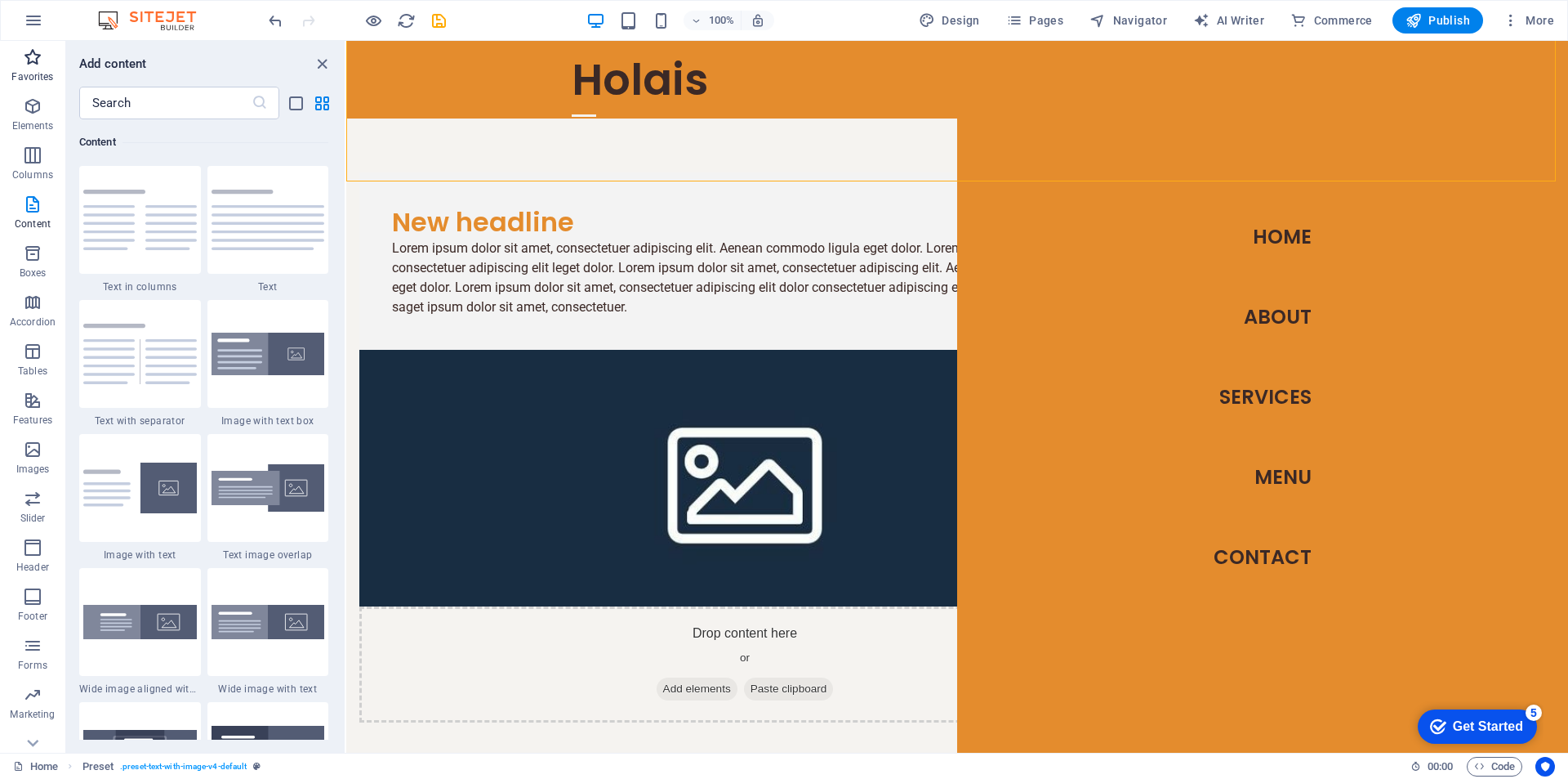
click at [27, 60] on icon "button" at bounding box center [32, 57] width 19 height 19
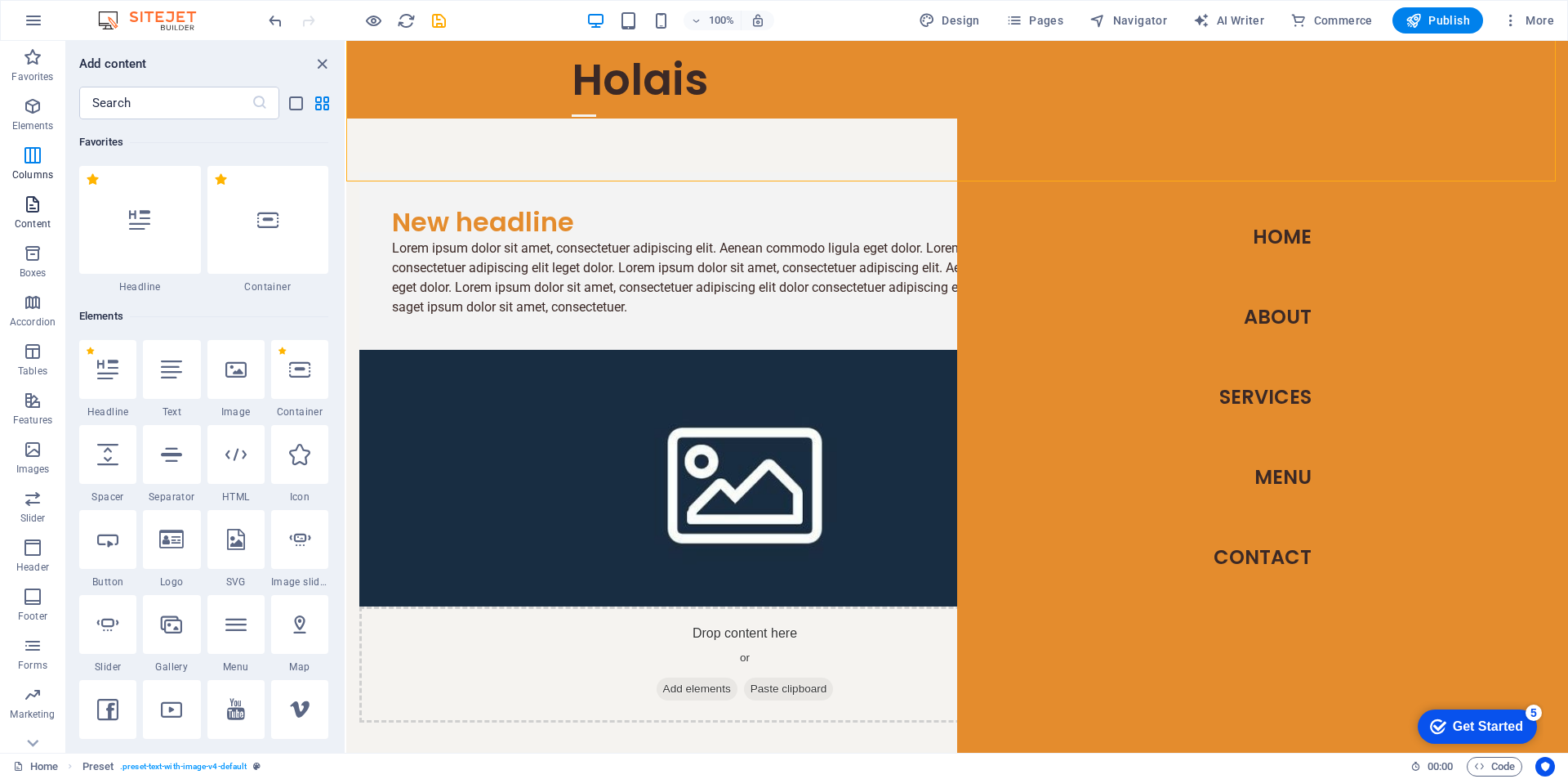
scroll to position [0, 0]
click at [36, 252] on icon "button" at bounding box center [32, 253] width 19 height 19
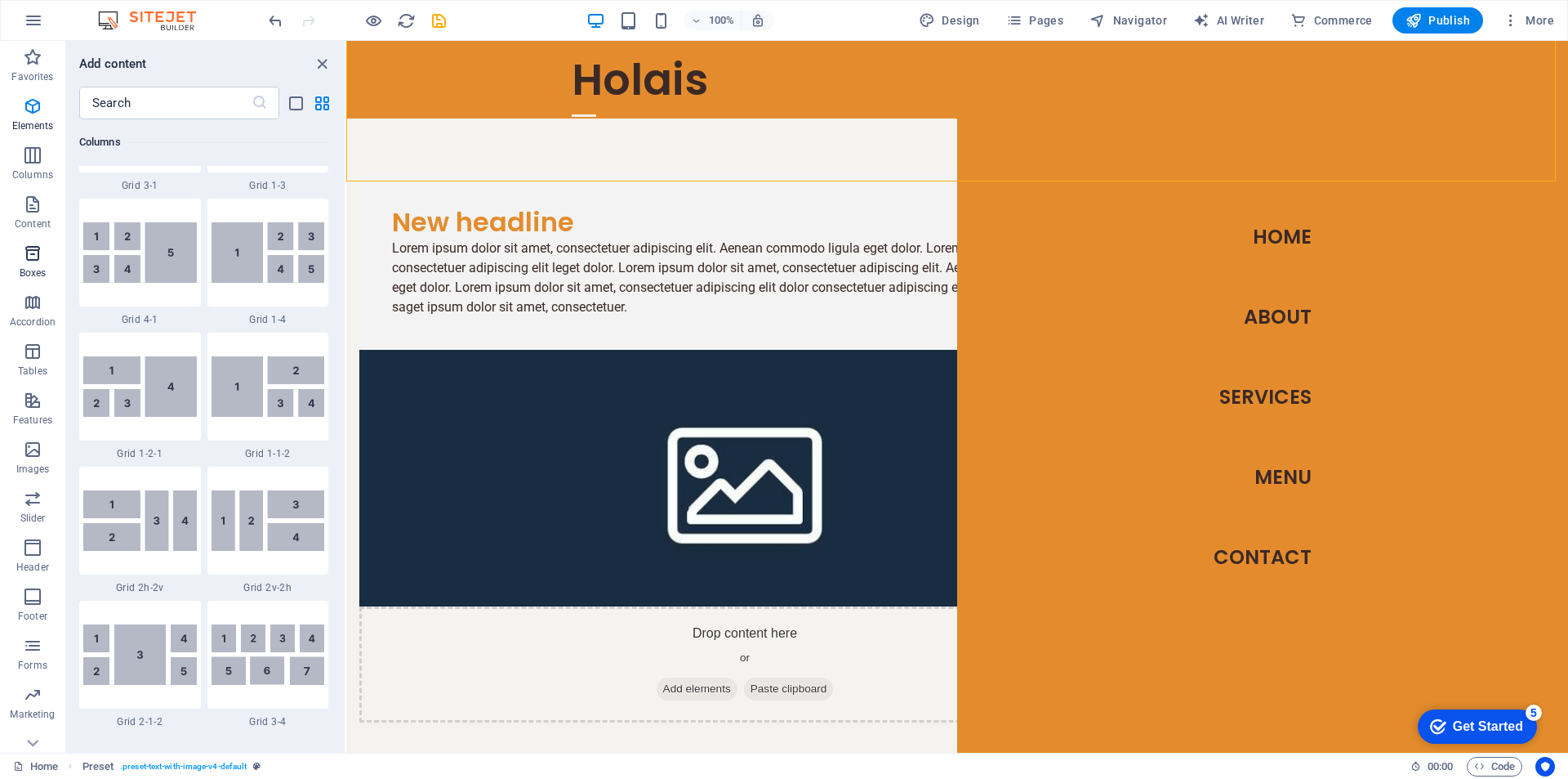
scroll to position [4506, 0]
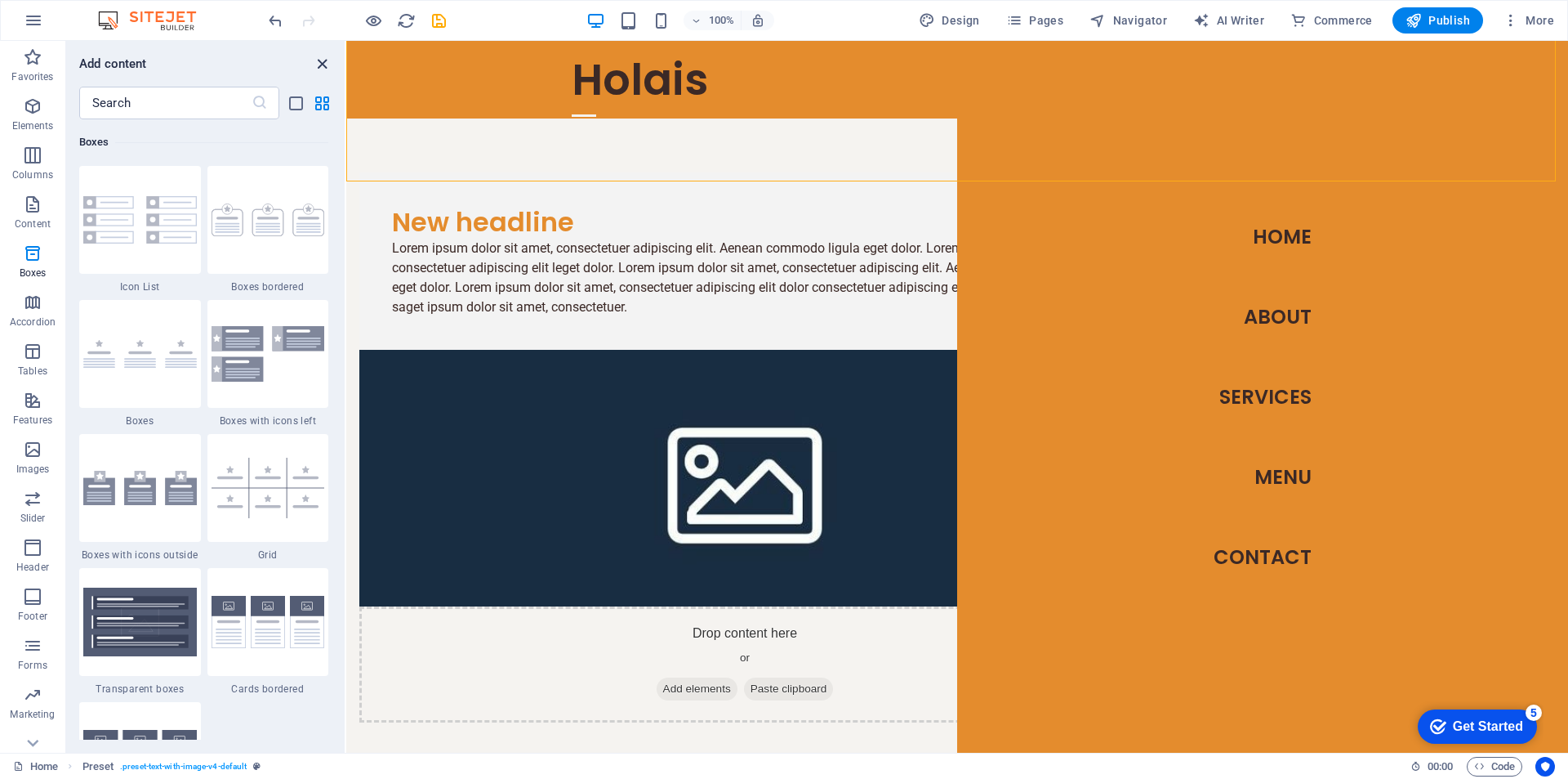
click at [320, 55] on icon "close panel" at bounding box center [322, 64] width 19 height 19
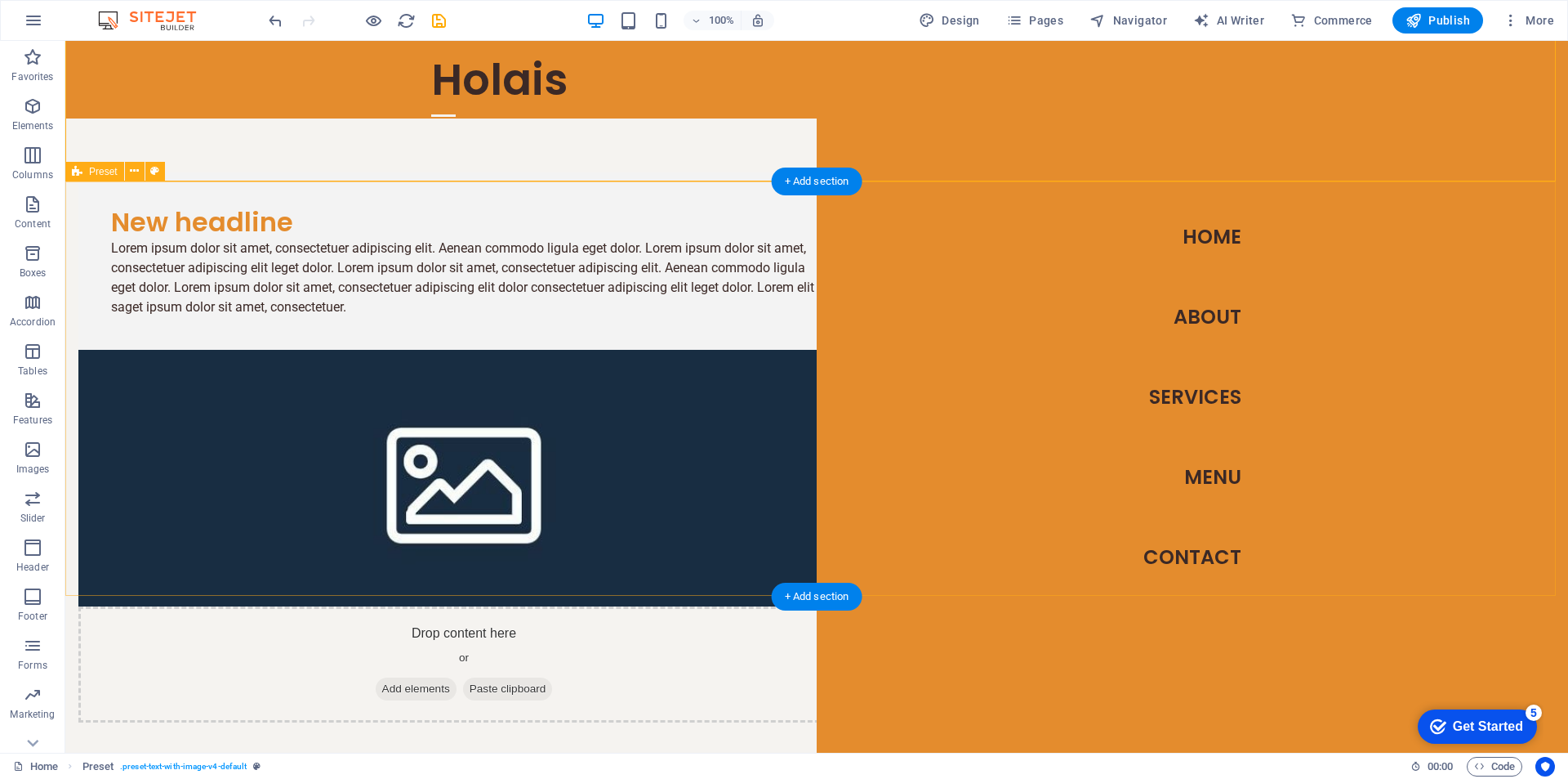
click at [1505, 19] on icon "button" at bounding box center [1511, 20] width 16 height 16
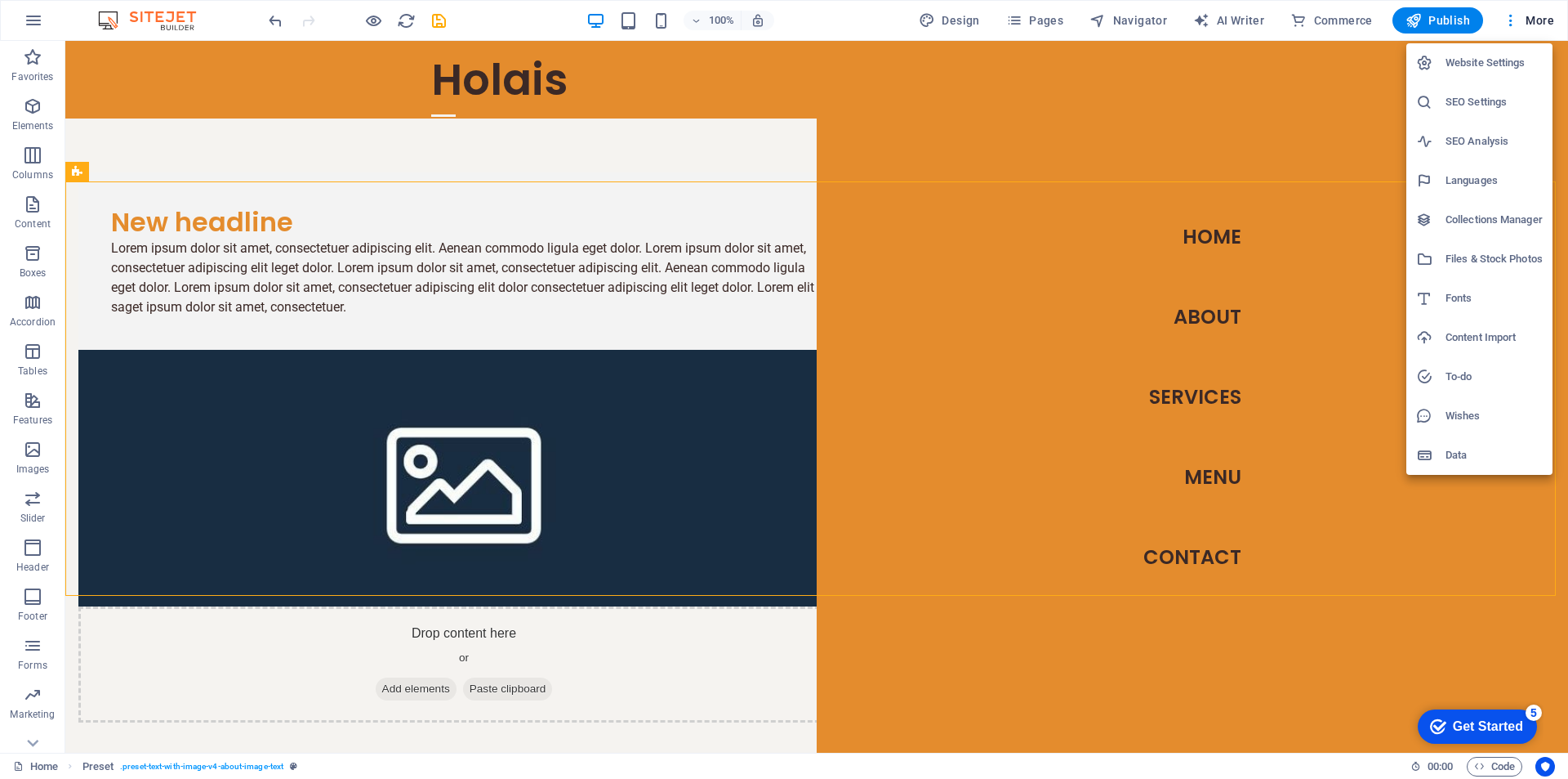
click at [1480, 67] on h6 "Website Settings" at bounding box center [1493, 62] width 98 height 19
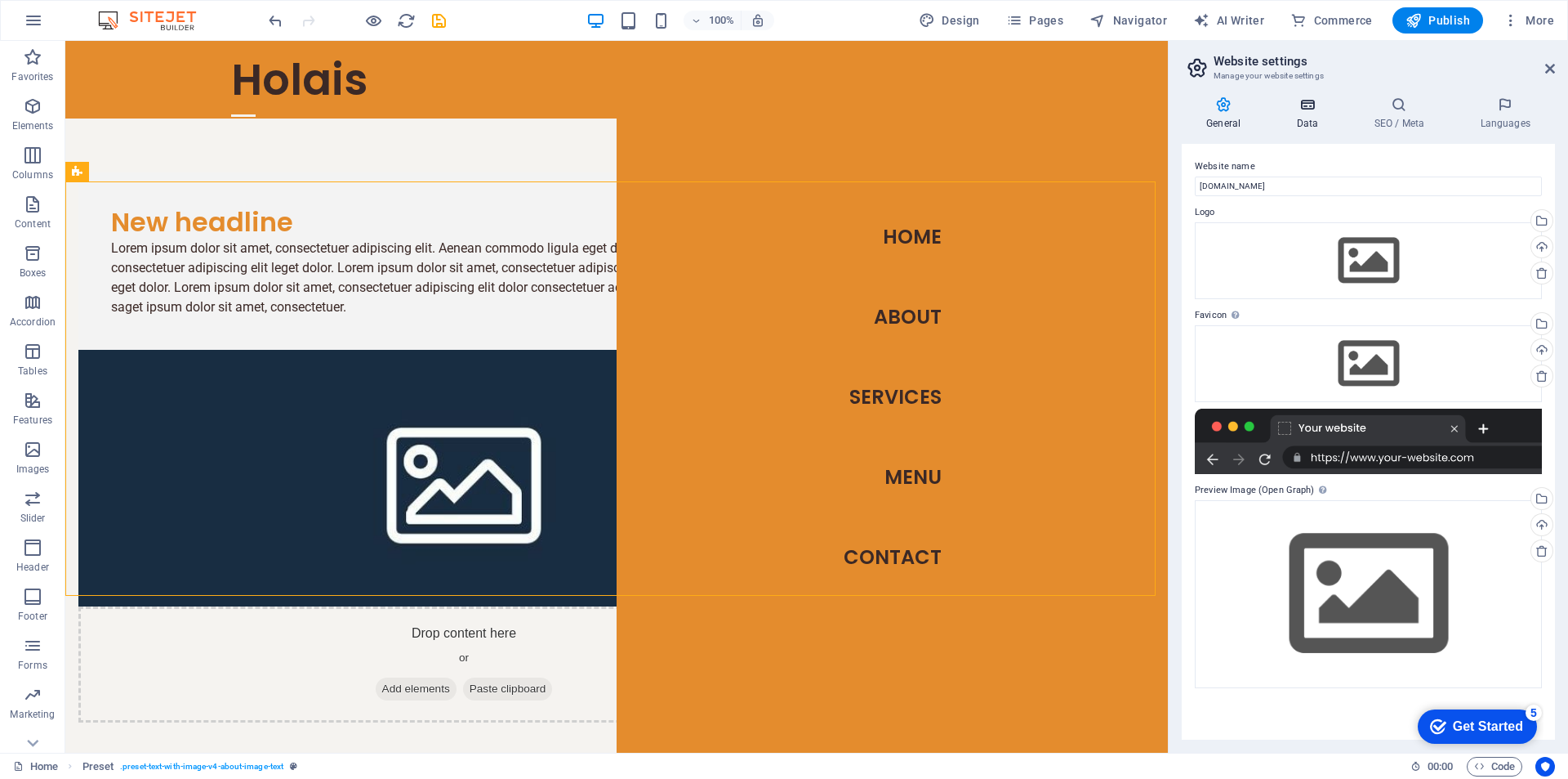
click at [1301, 99] on icon at bounding box center [1306, 105] width 71 height 16
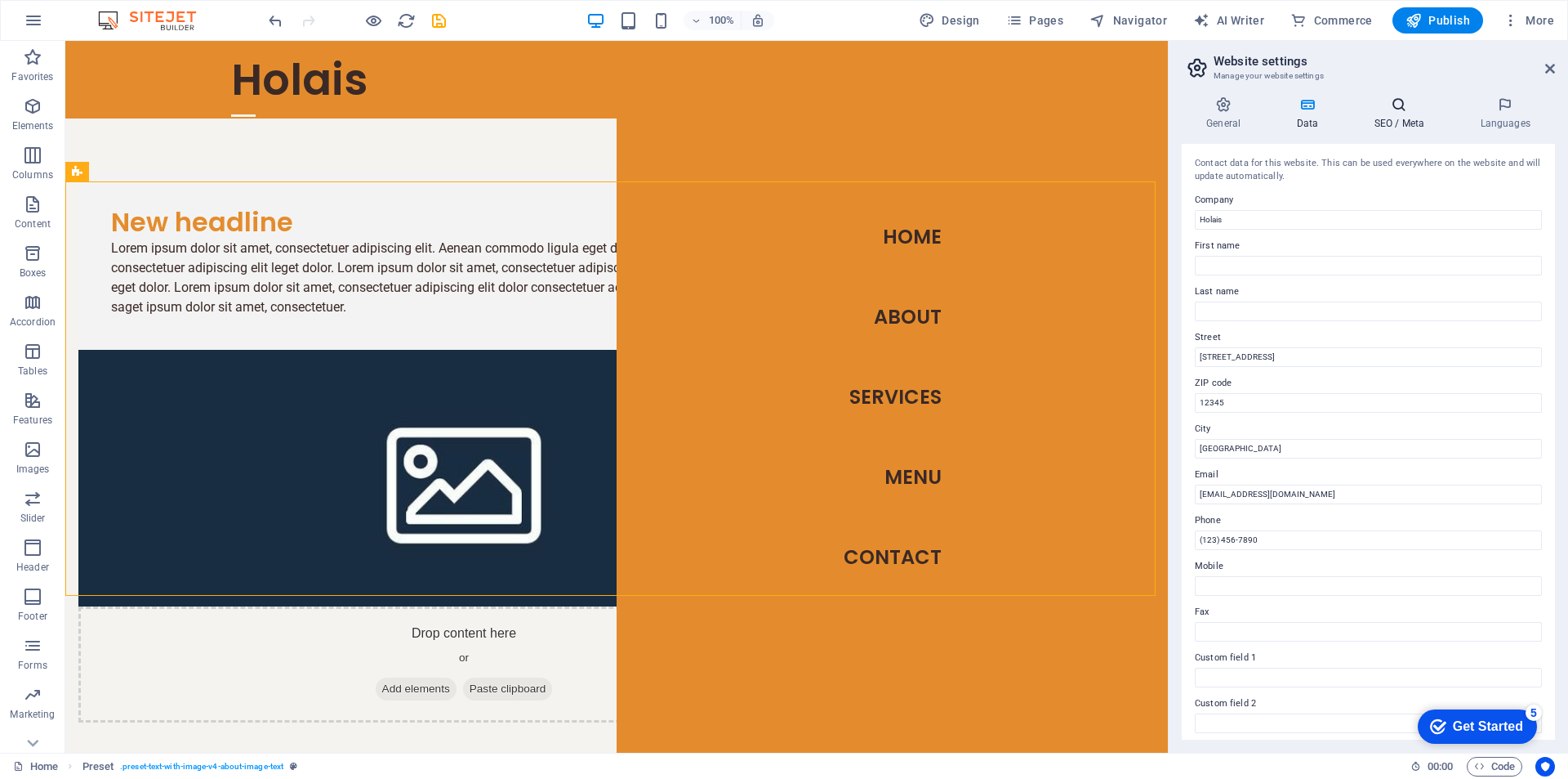
click at [1398, 112] on icon at bounding box center [1398, 105] width 99 height 16
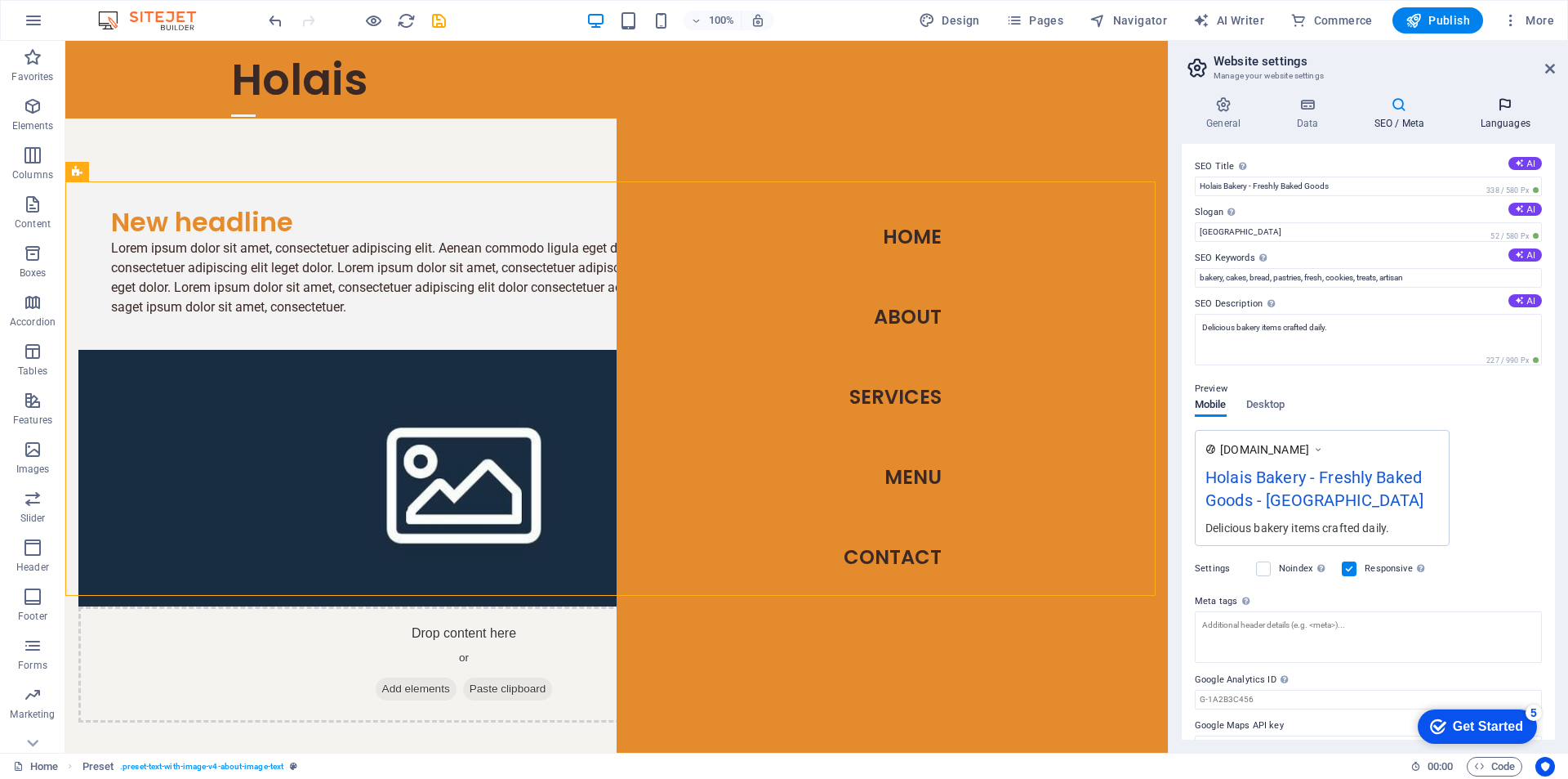
click at [1506, 117] on h4 "Languages" at bounding box center [1504, 114] width 99 height 35
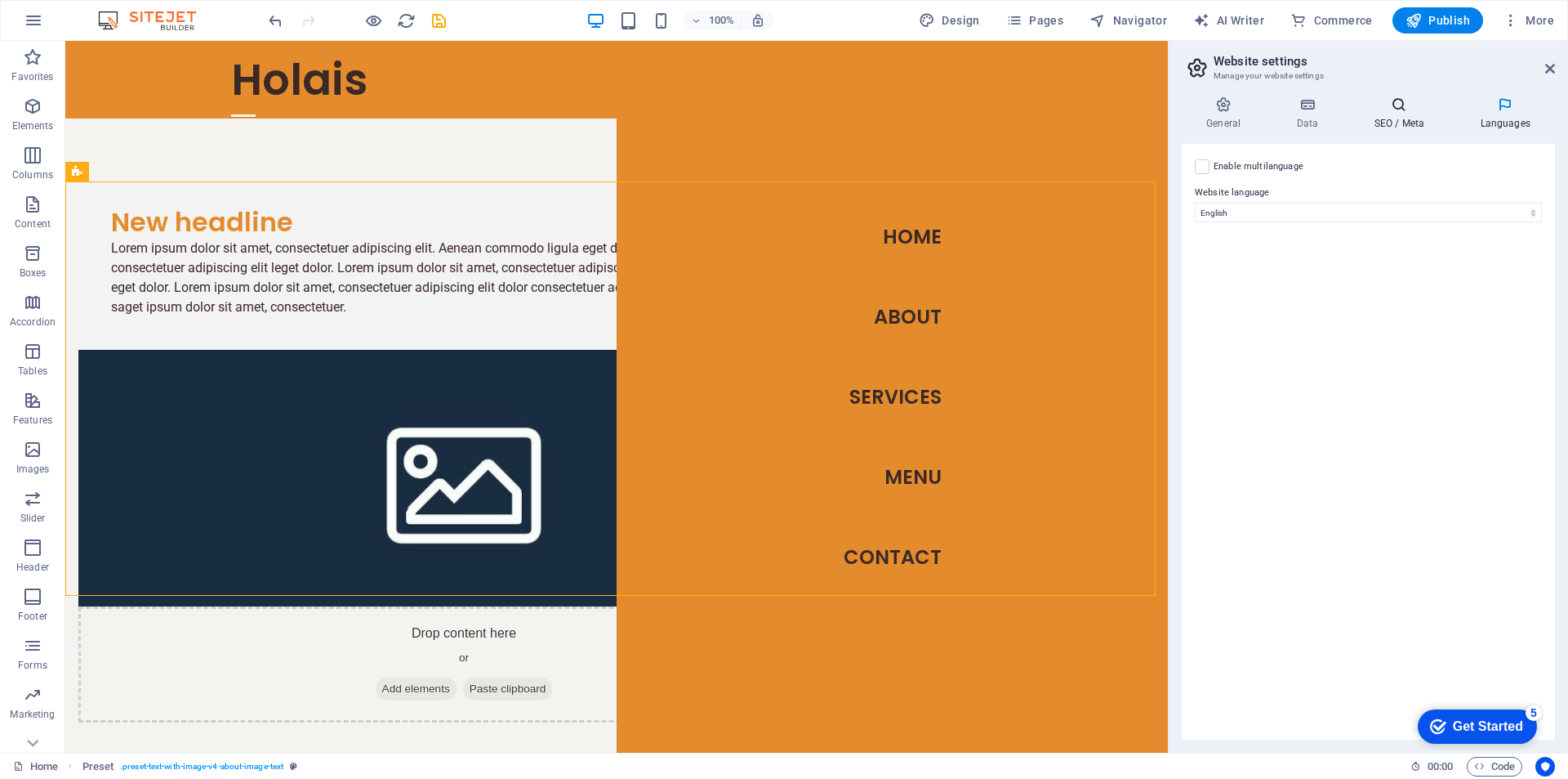
click at [1386, 101] on icon at bounding box center [1398, 105] width 99 height 16
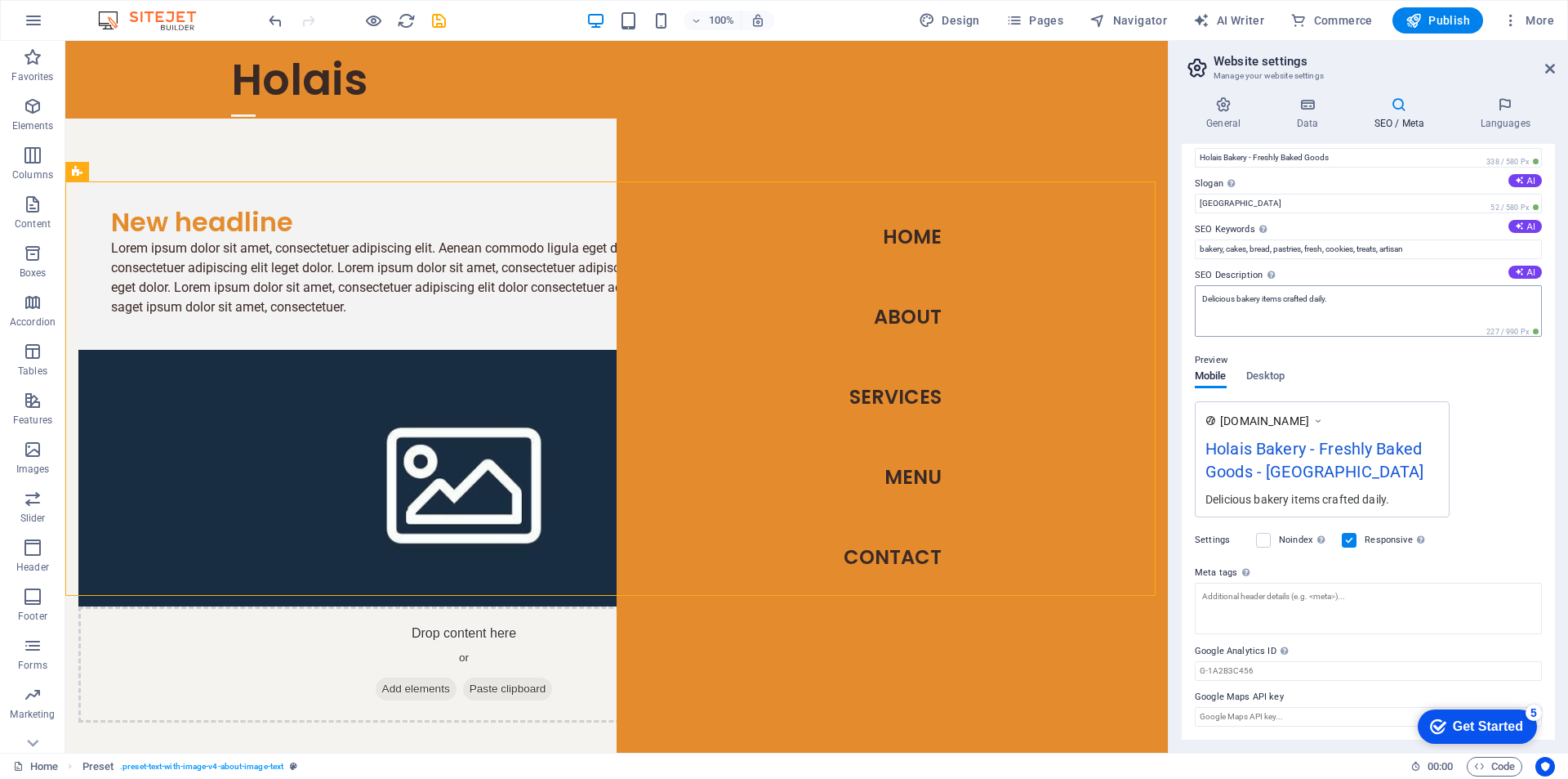
scroll to position [0, 0]
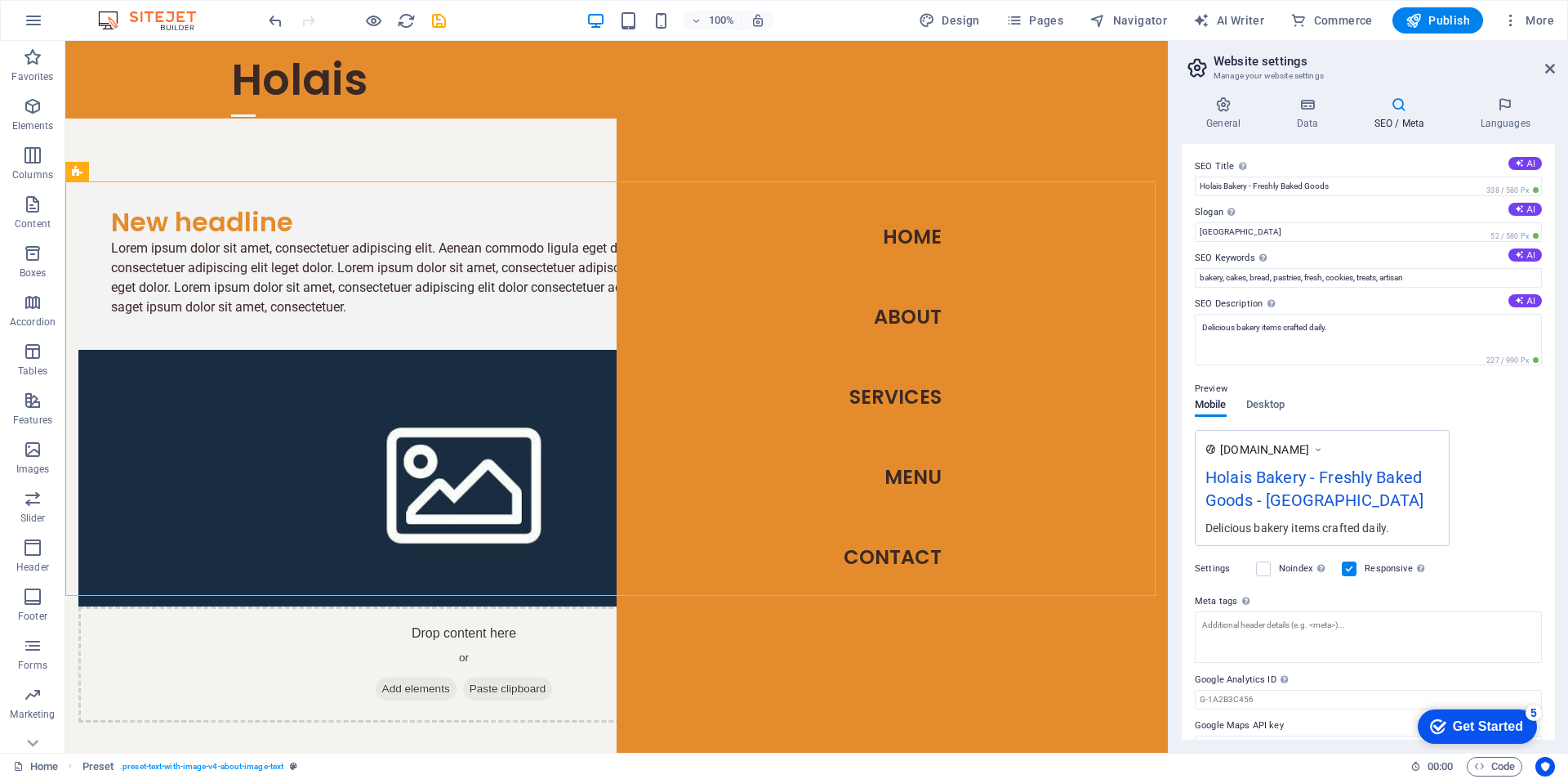
click at [1257, 395] on div "Preview" at bounding box center [1367, 389] width 347 height 19
click at [1264, 403] on span "Desktop" at bounding box center [1265, 406] width 39 height 23
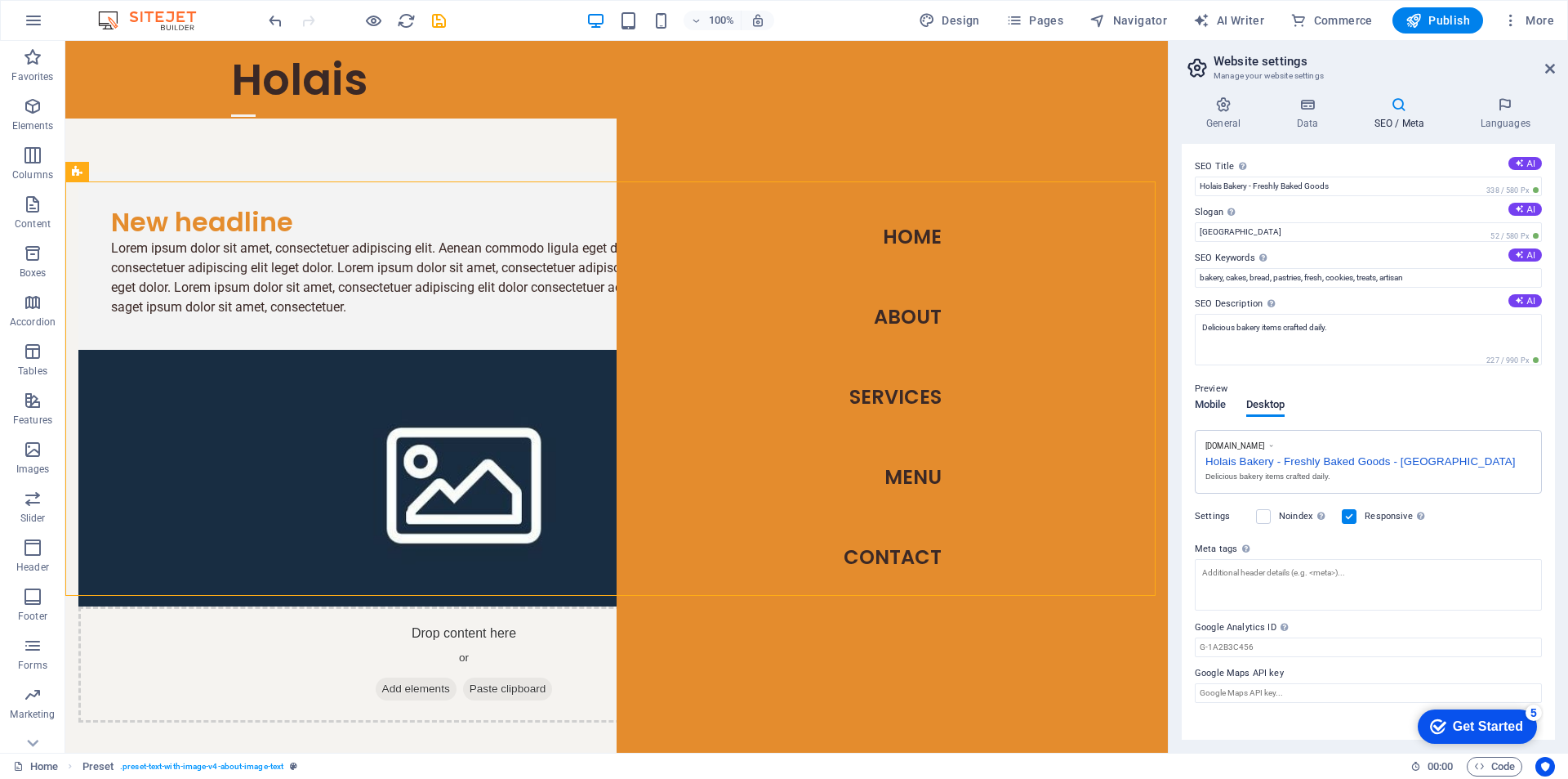
click at [1212, 408] on span "Mobile" at bounding box center [1210, 406] width 32 height 23
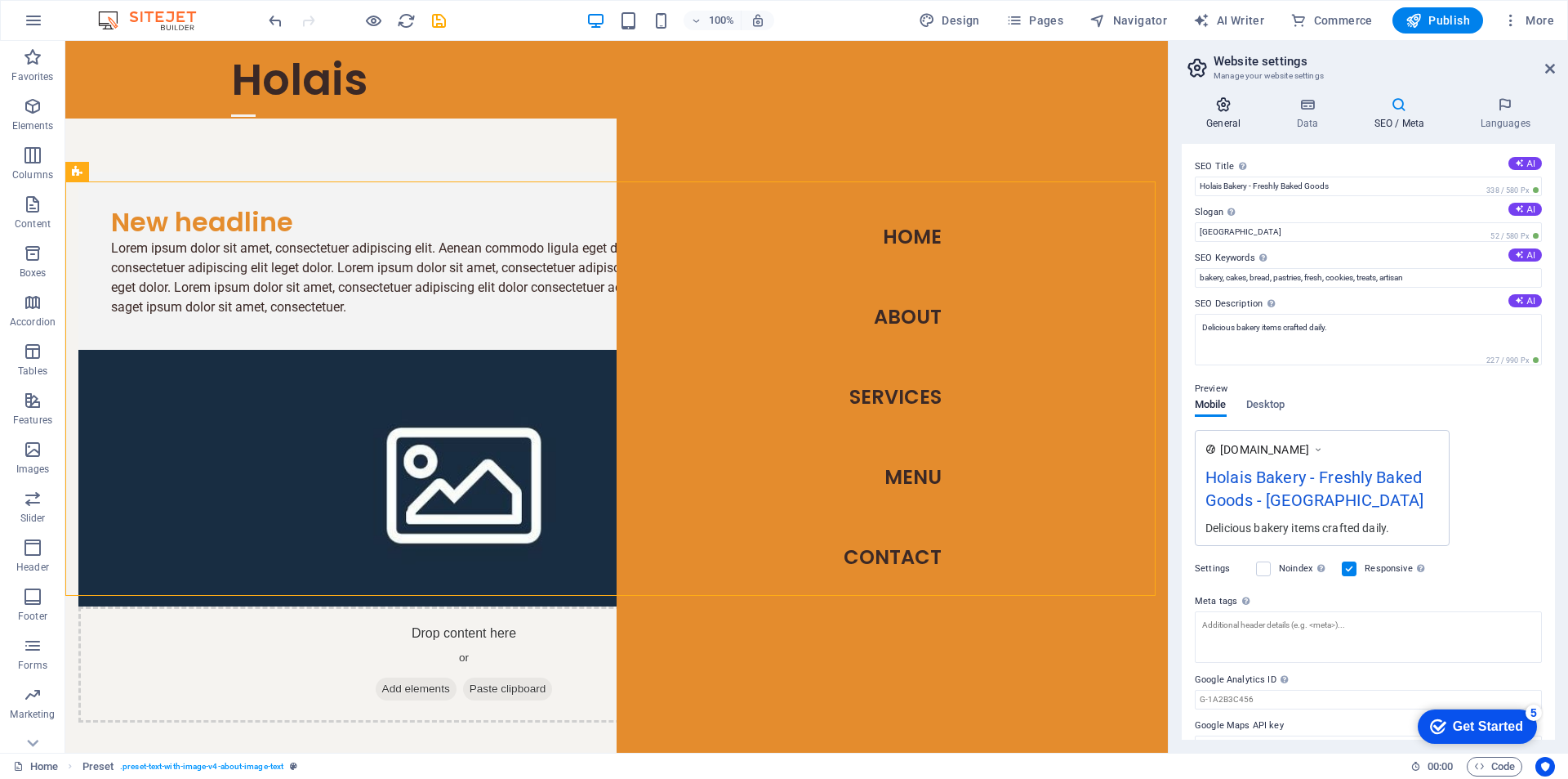
click at [1218, 106] on icon at bounding box center [1222, 105] width 83 height 16
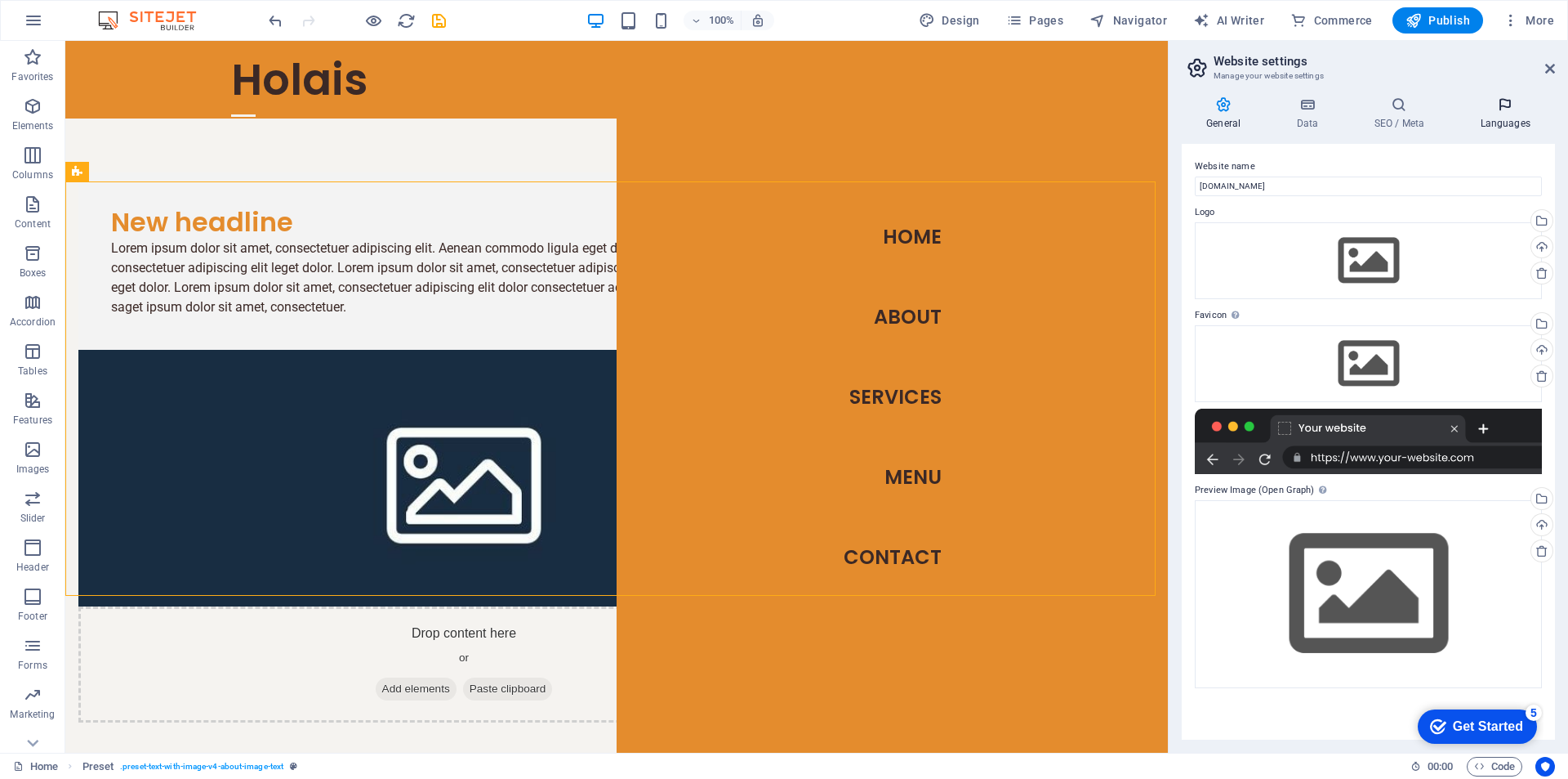
click at [1507, 129] on h4 "Languages" at bounding box center [1504, 114] width 99 height 35
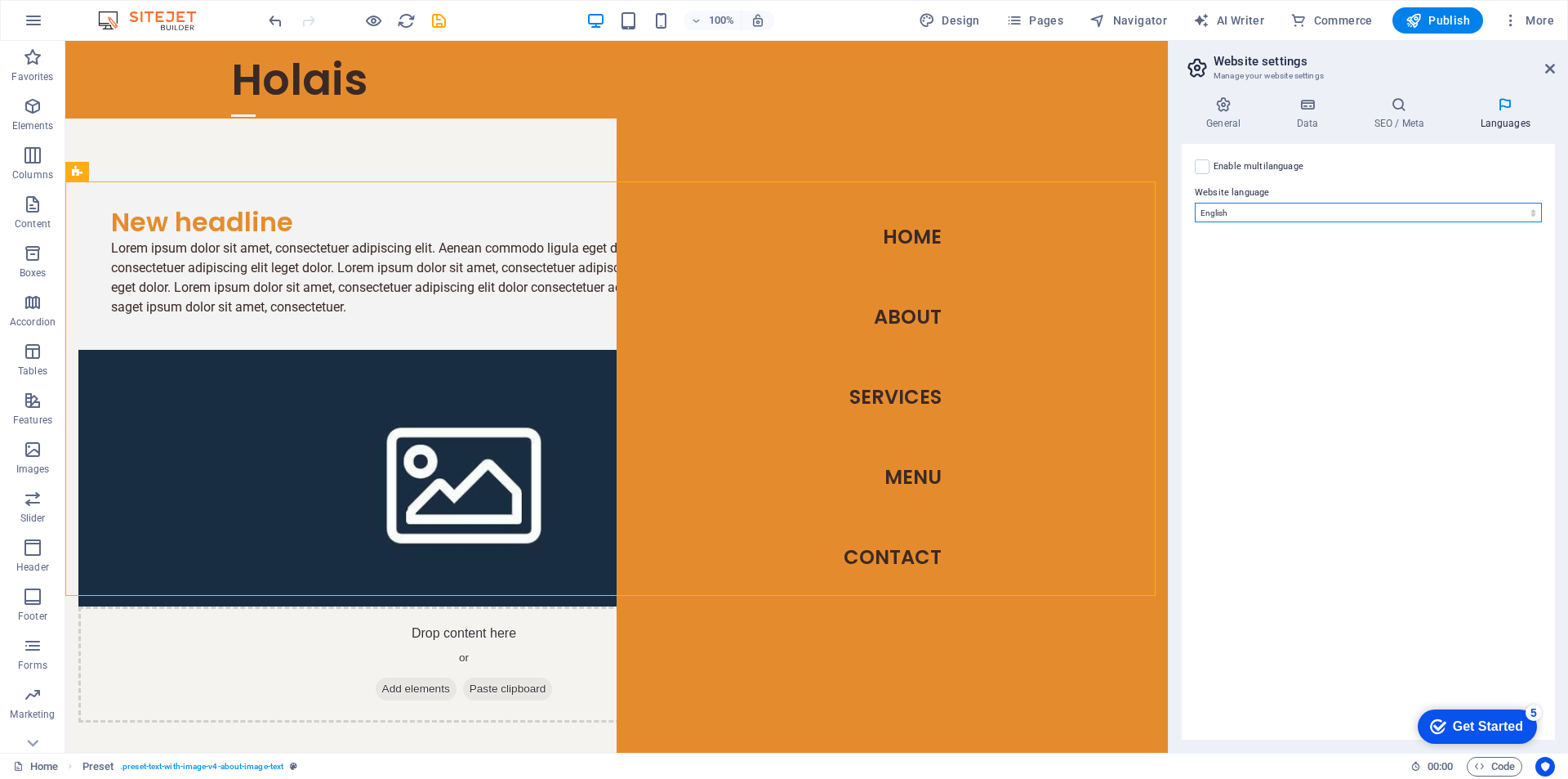
click at [1429, 213] on select "Abkhazian Afar Afrikaans Akan Albanian Amharic Arabic Aragonese Armenian Assame…" at bounding box center [1367, 212] width 347 height 19
select select "6"
click at [1194, 203] on select "Abkhazian Afar Afrikaans Akan Albanian Amharic Arabic Aragonese Armenian Assame…" at bounding box center [1367, 212] width 347 height 19
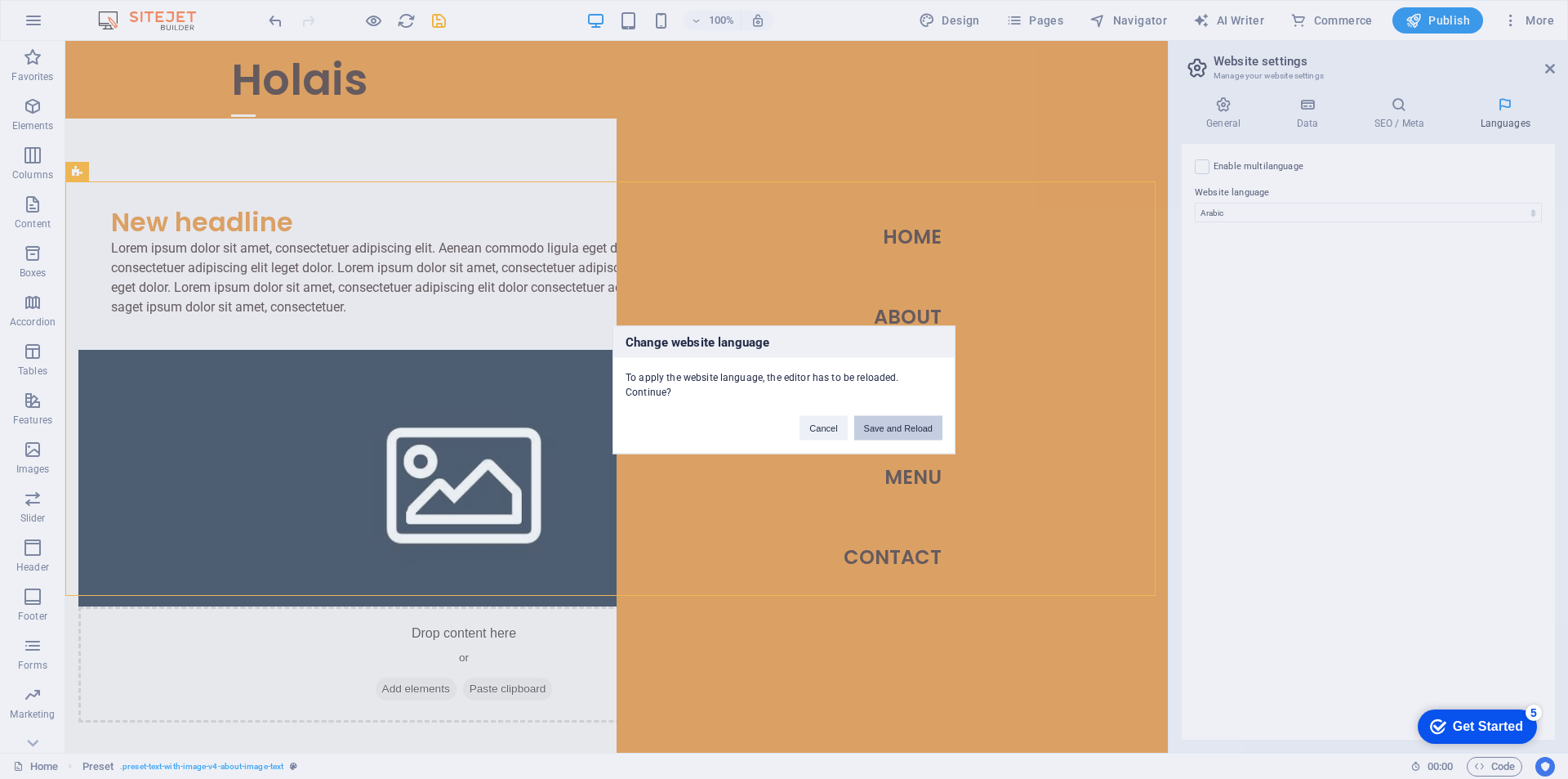
click at [913, 426] on button "Save and Reload" at bounding box center [898, 427] width 88 height 25
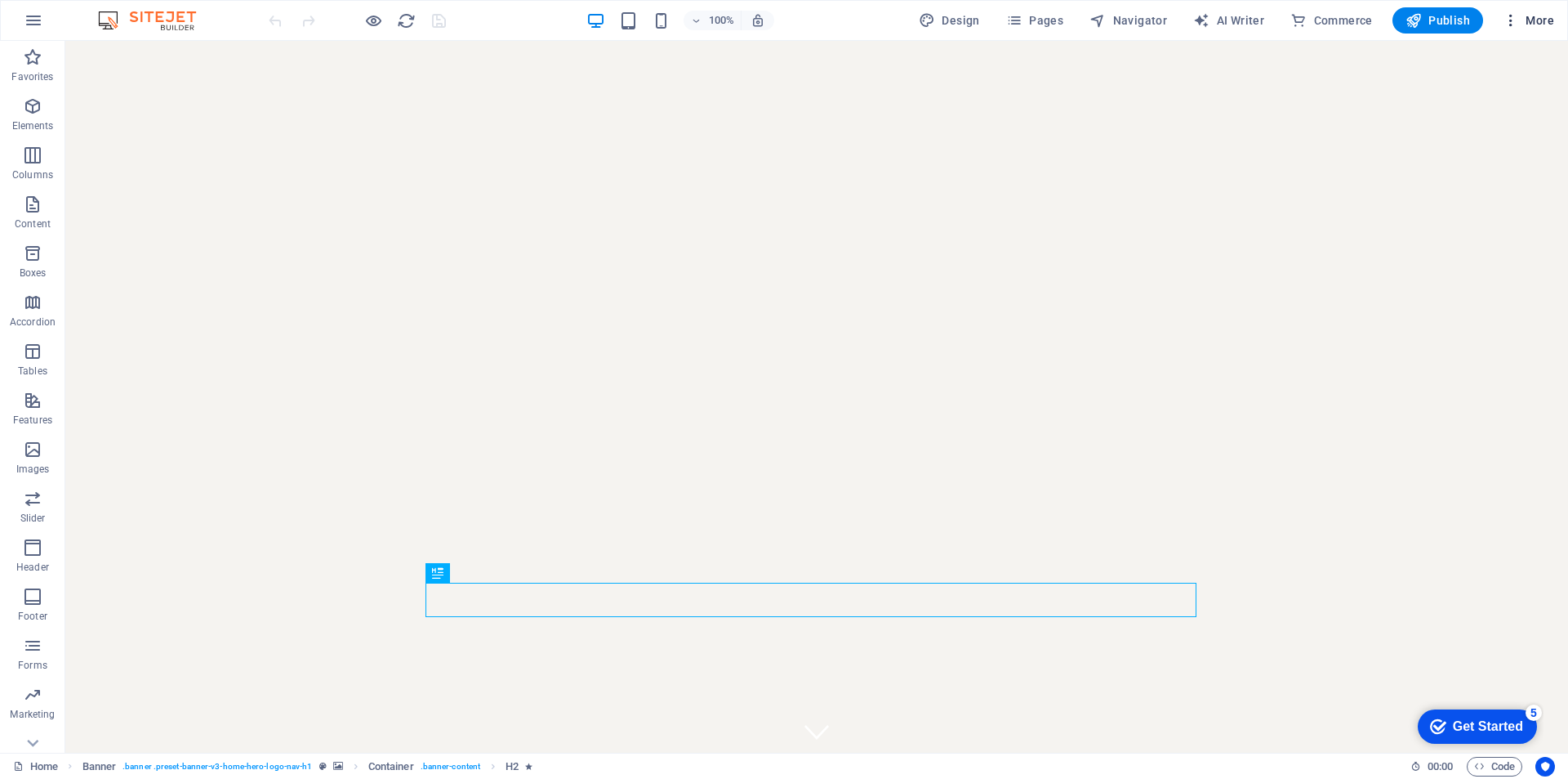
click at [1513, 27] on icon "button" at bounding box center [1511, 20] width 16 height 16
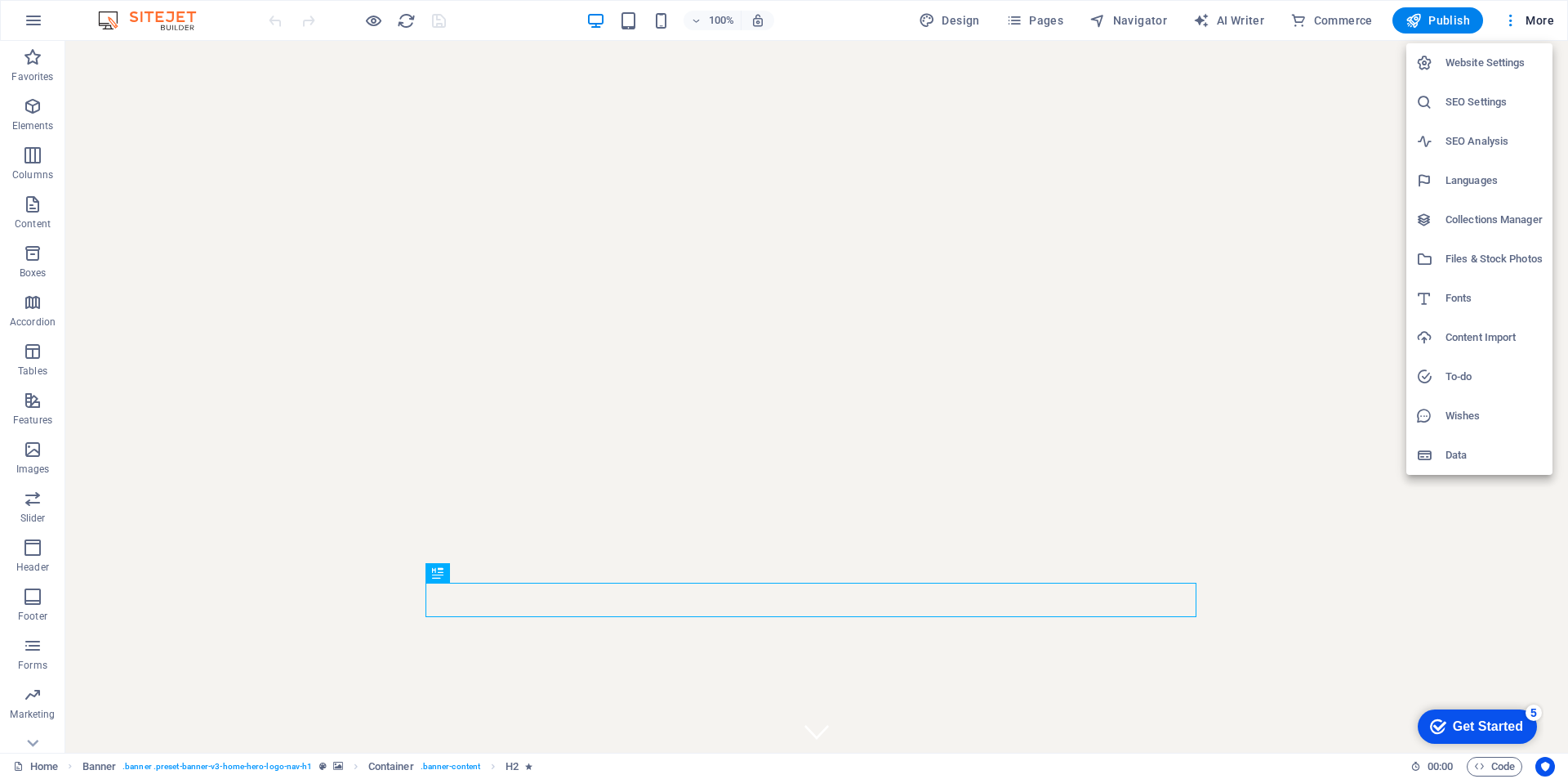
click at [1504, 67] on h6 "Website Settings" at bounding box center [1493, 62] width 98 height 19
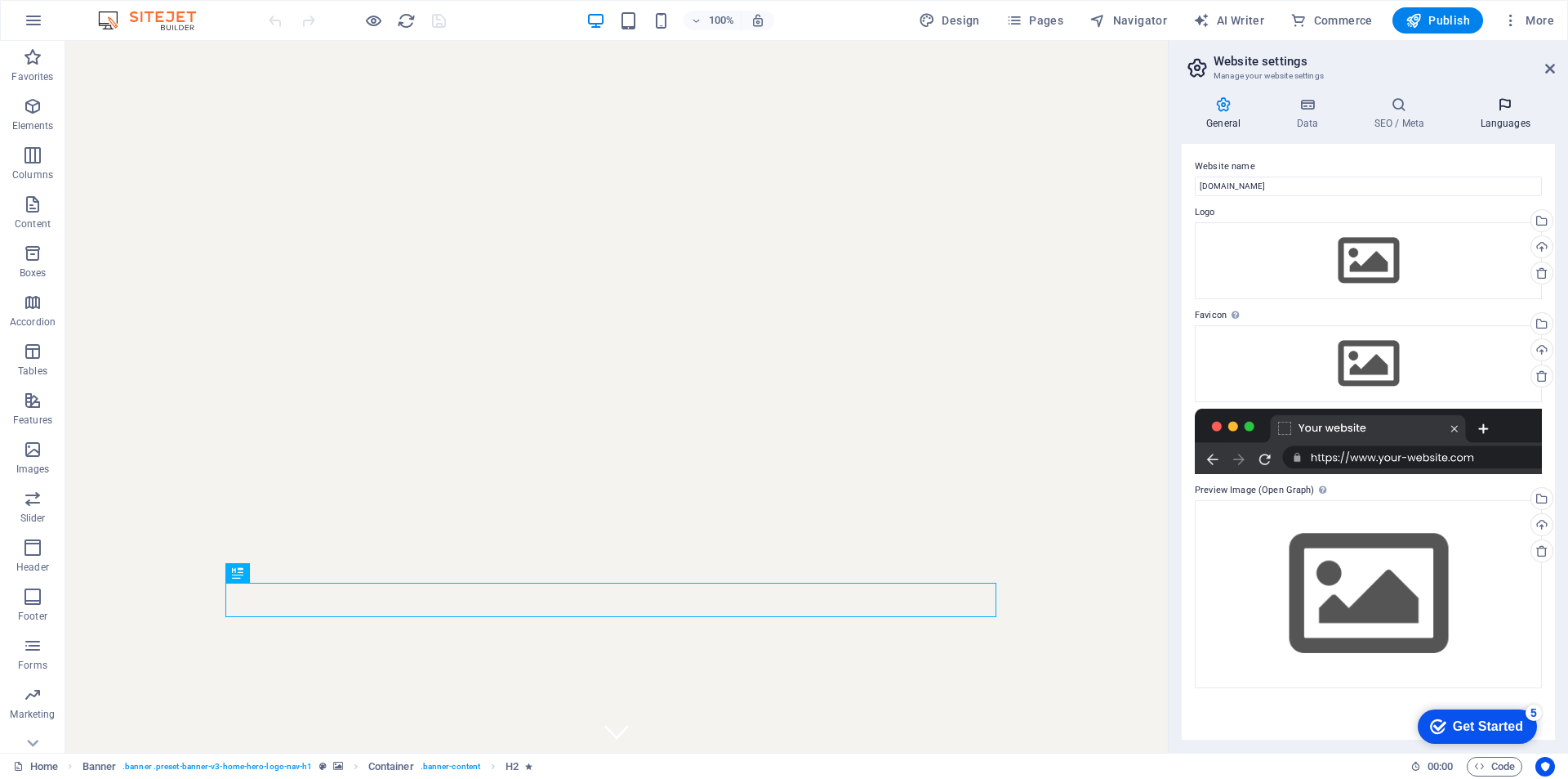
click at [1487, 102] on icon at bounding box center [1504, 105] width 99 height 16
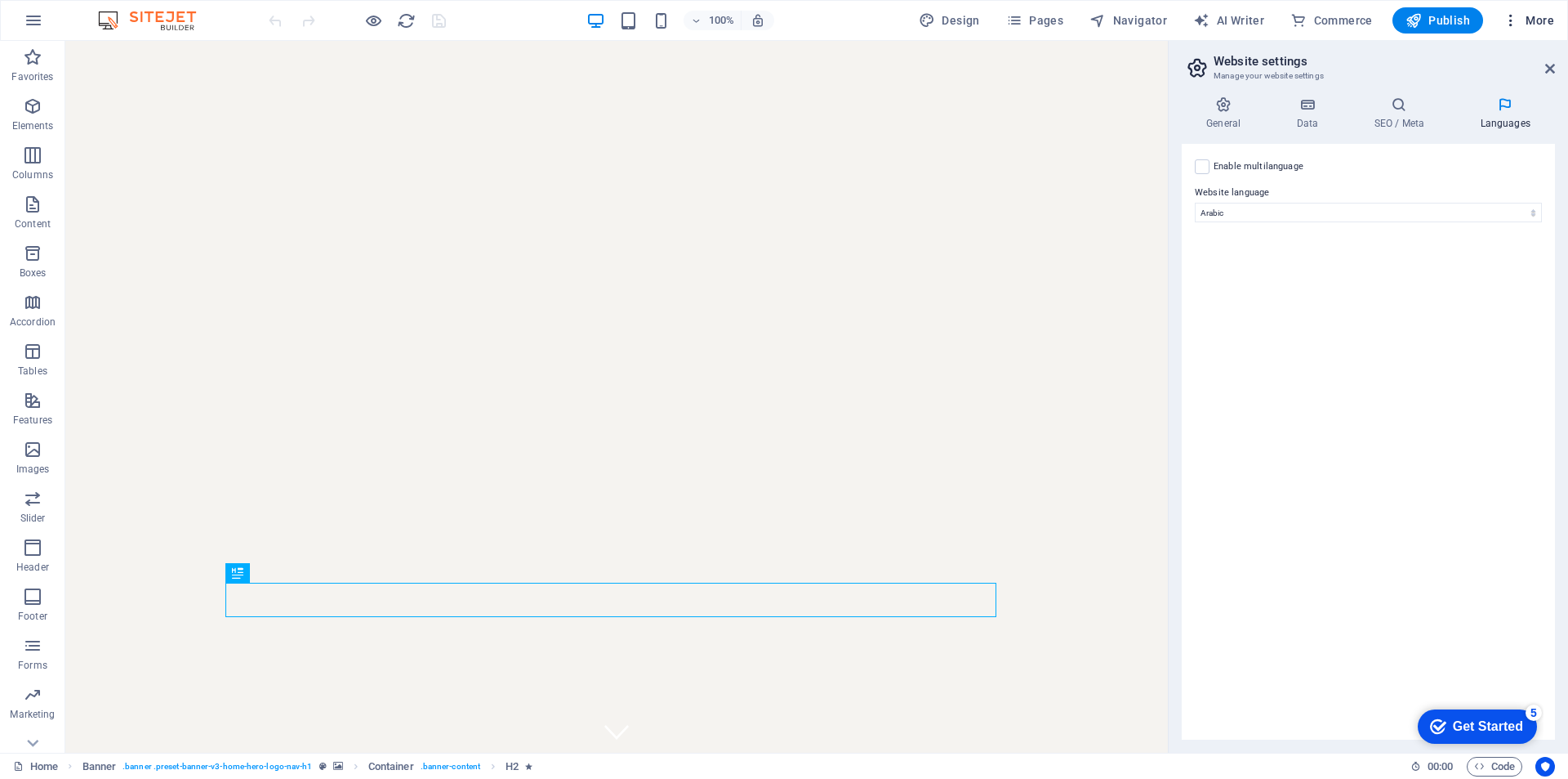
click at [1522, 25] on span "More" at bounding box center [1528, 20] width 51 height 16
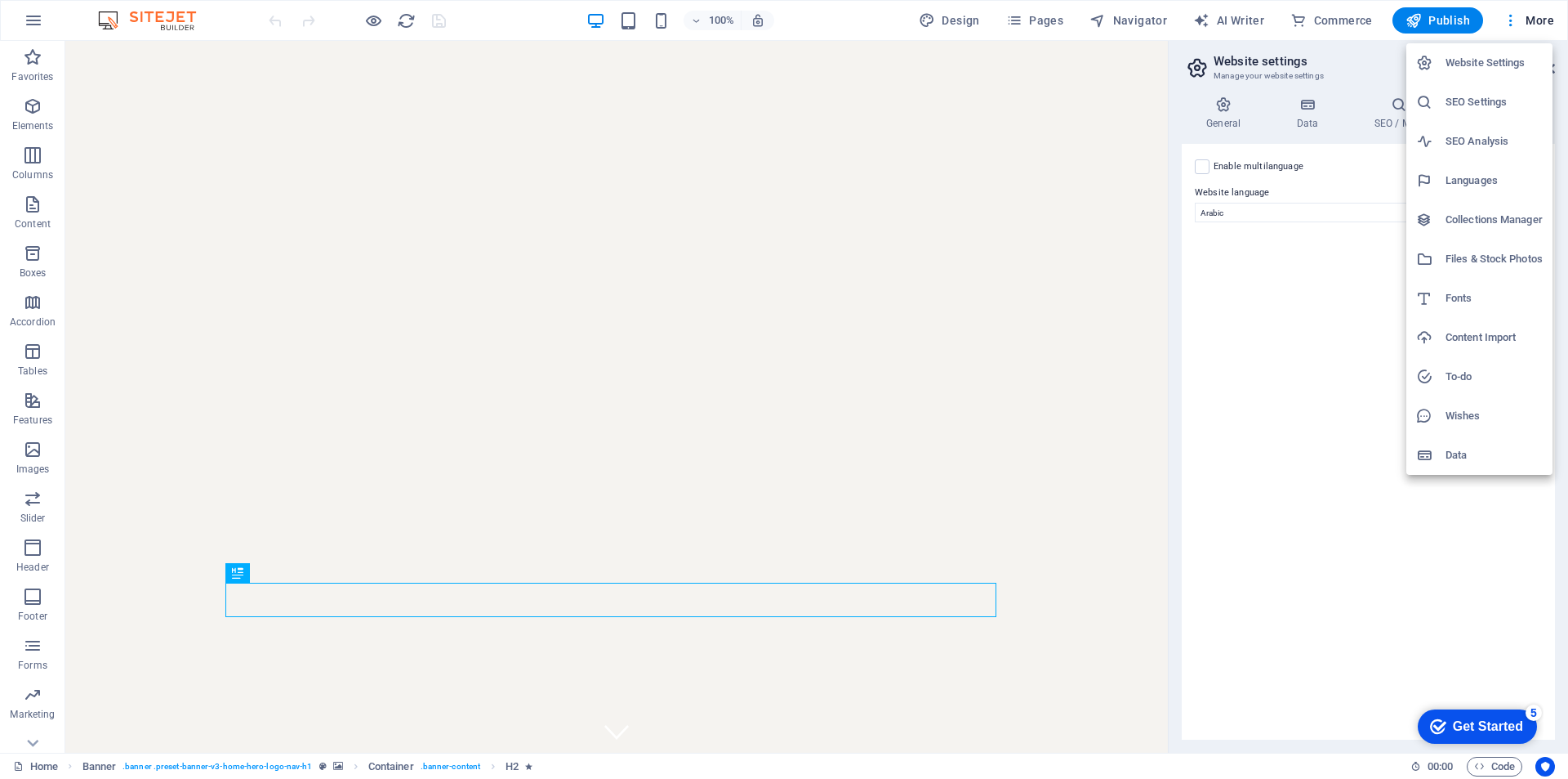
click at [1459, 107] on h6 "SEO Settings" at bounding box center [1493, 101] width 98 height 19
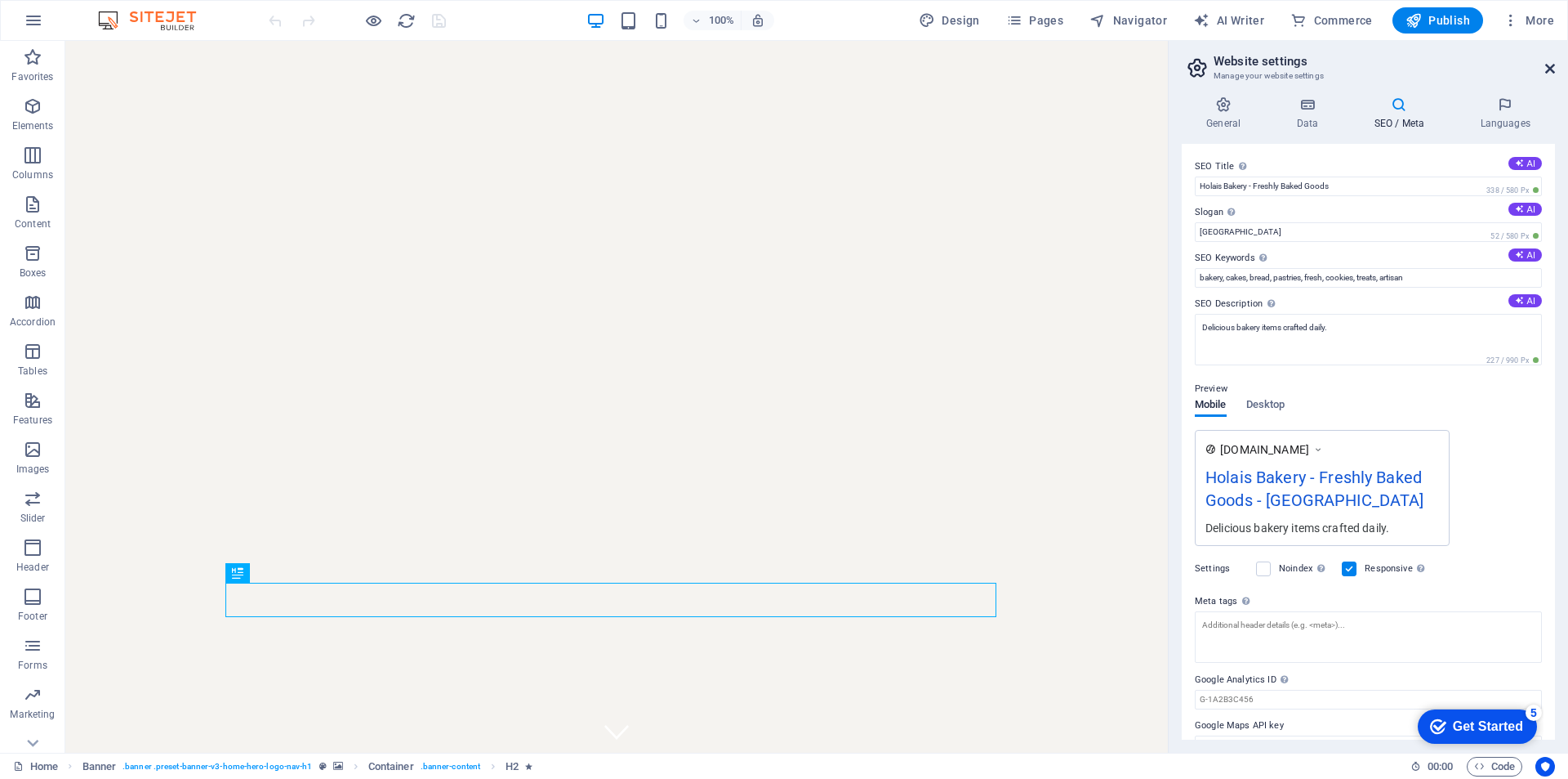
click at [1546, 72] on icon at bounding box center [1550, 68] width 10 height 13
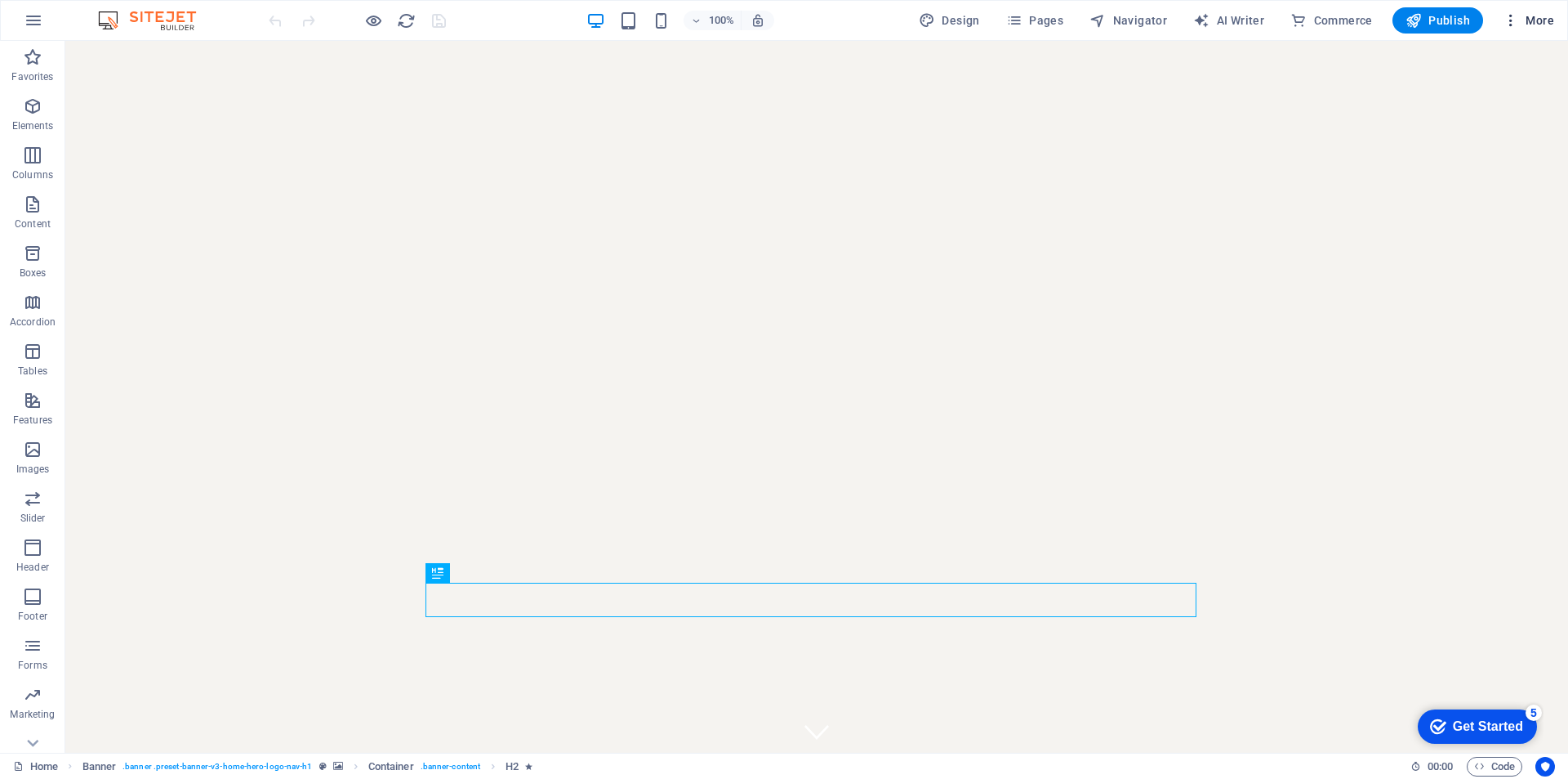
click at [1530, 23] on span "More" at bounding box center [1528, 20] width 51 height 16
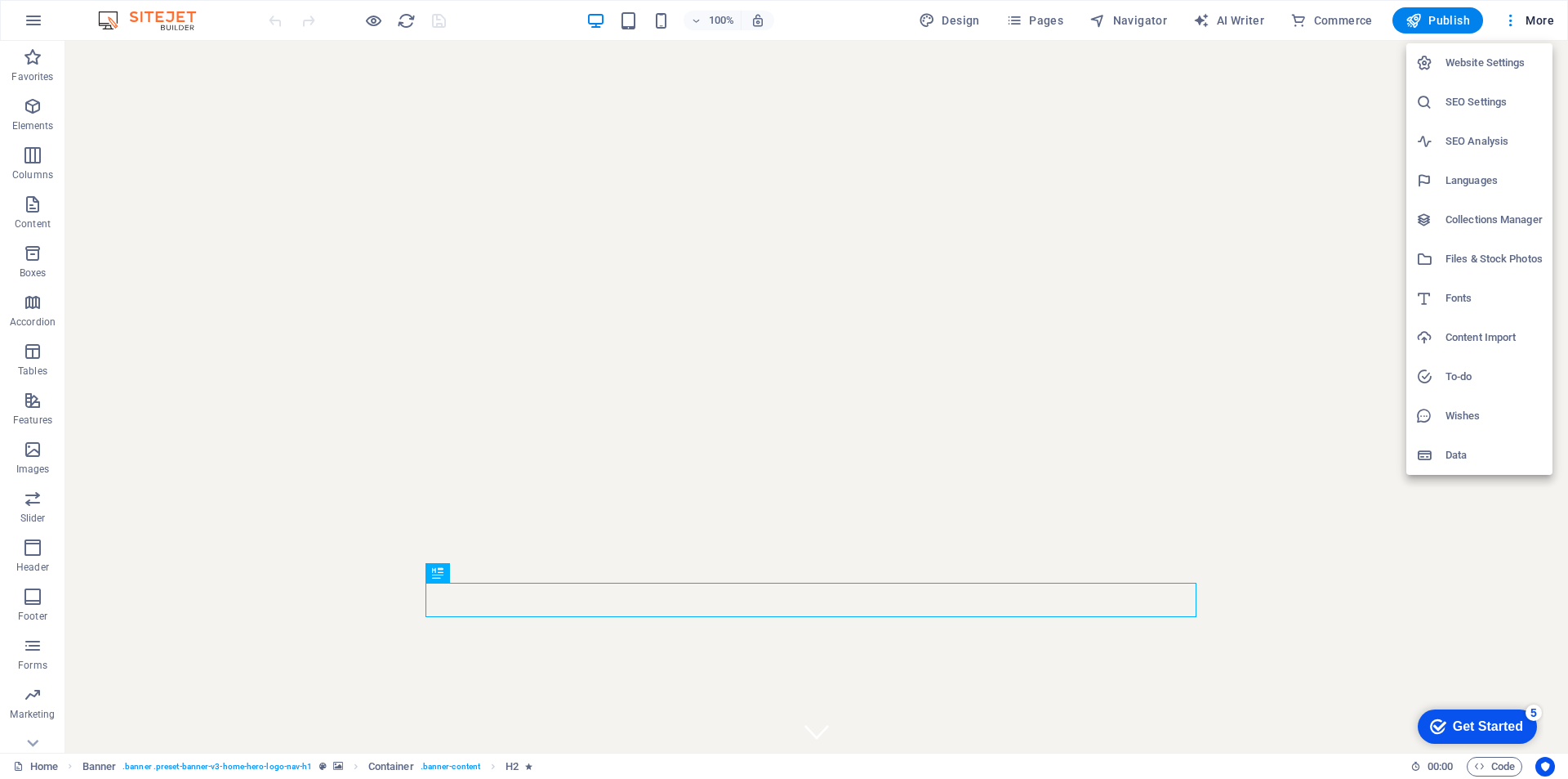
click at [1444, 448] on div at bounding box center [1430, 455] width 29 height 16
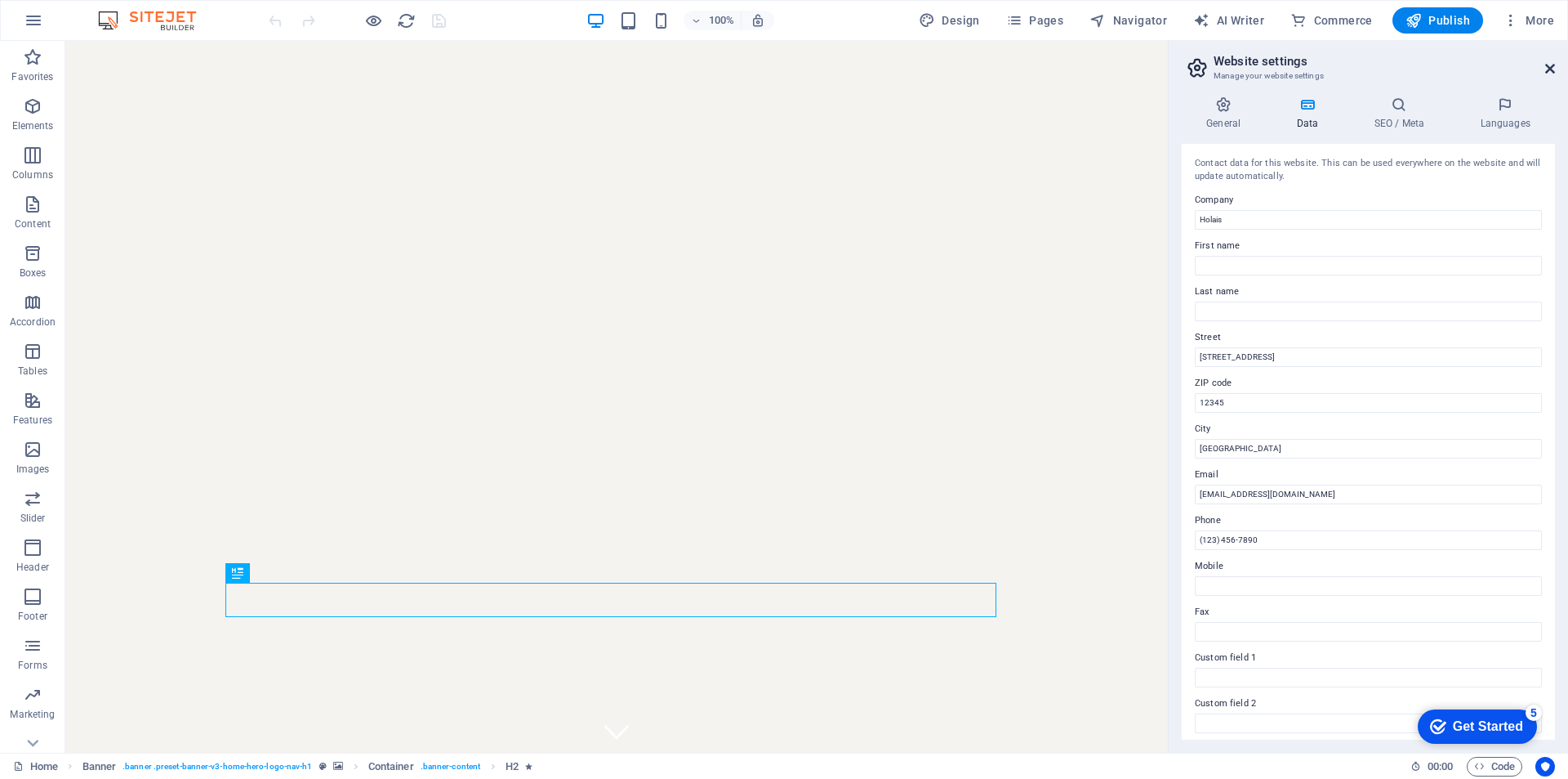
click at [1545, 66] on icon at bounding box center [1550, 68] width 10 height 13
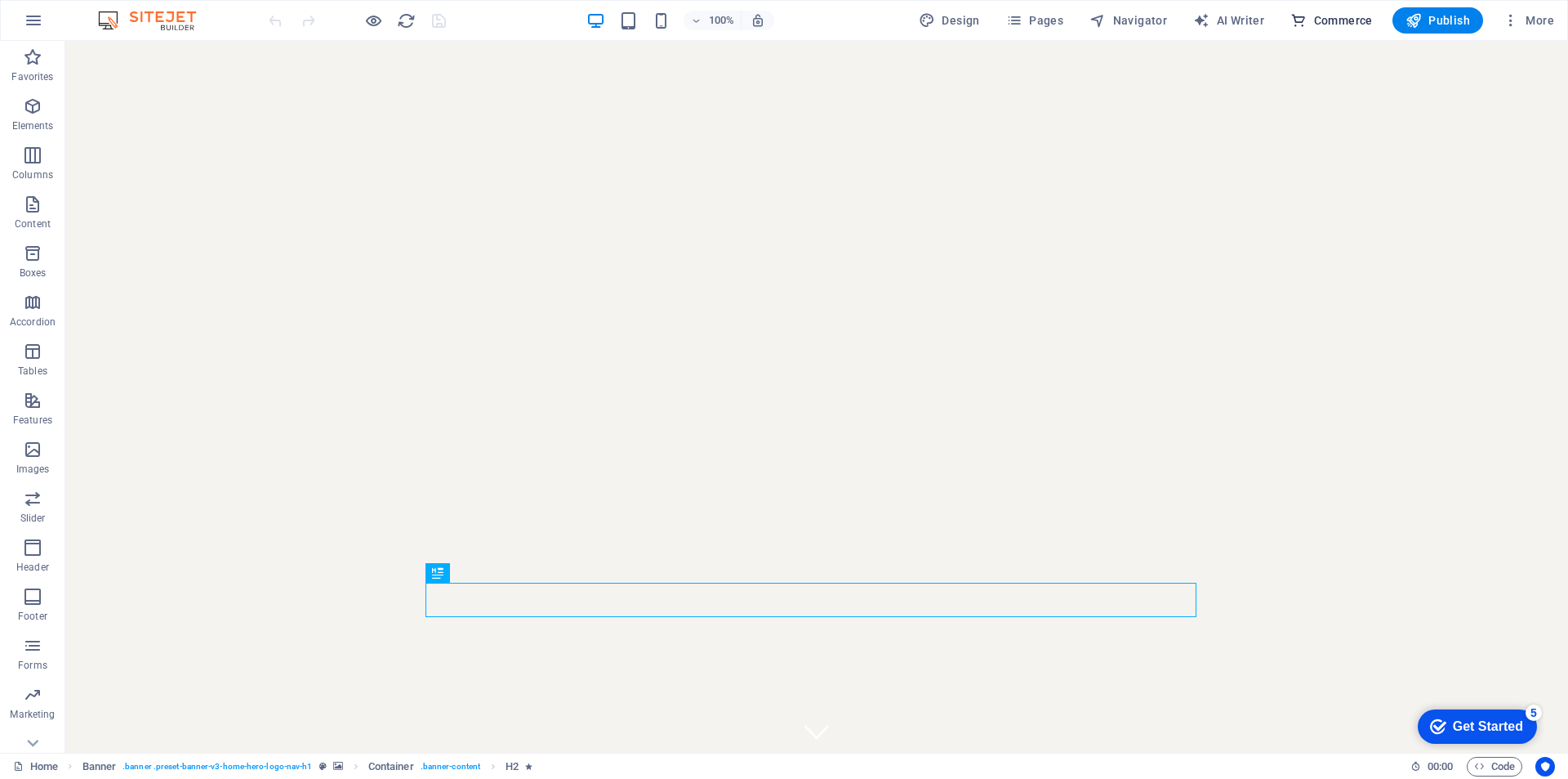
click at [1318, 22] on span "Commerce" at bounding box center [1331, 20] width 82 height 16
